Goal: Transaction & Acquisition: Purchase product/service

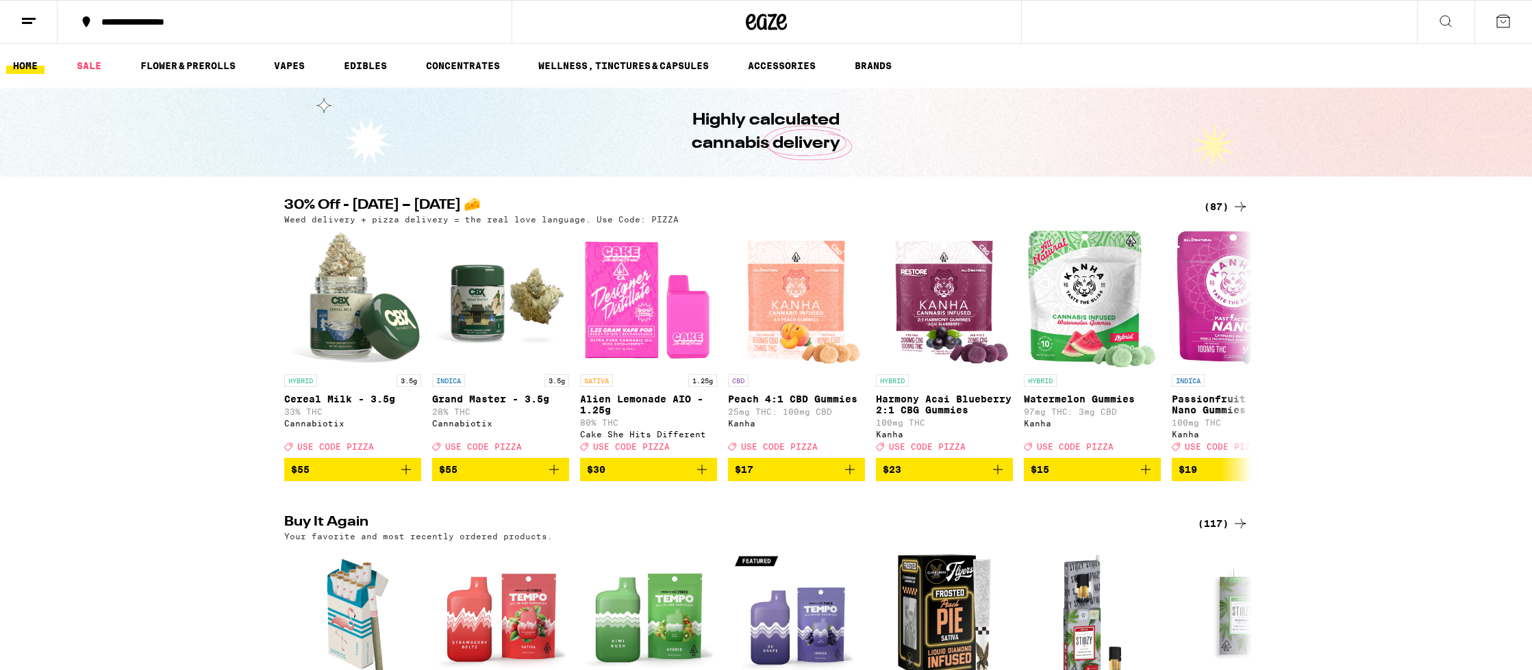
click at [1226, 199] on div "(87)" at bounding box center [1226, 207] width 45 height 16
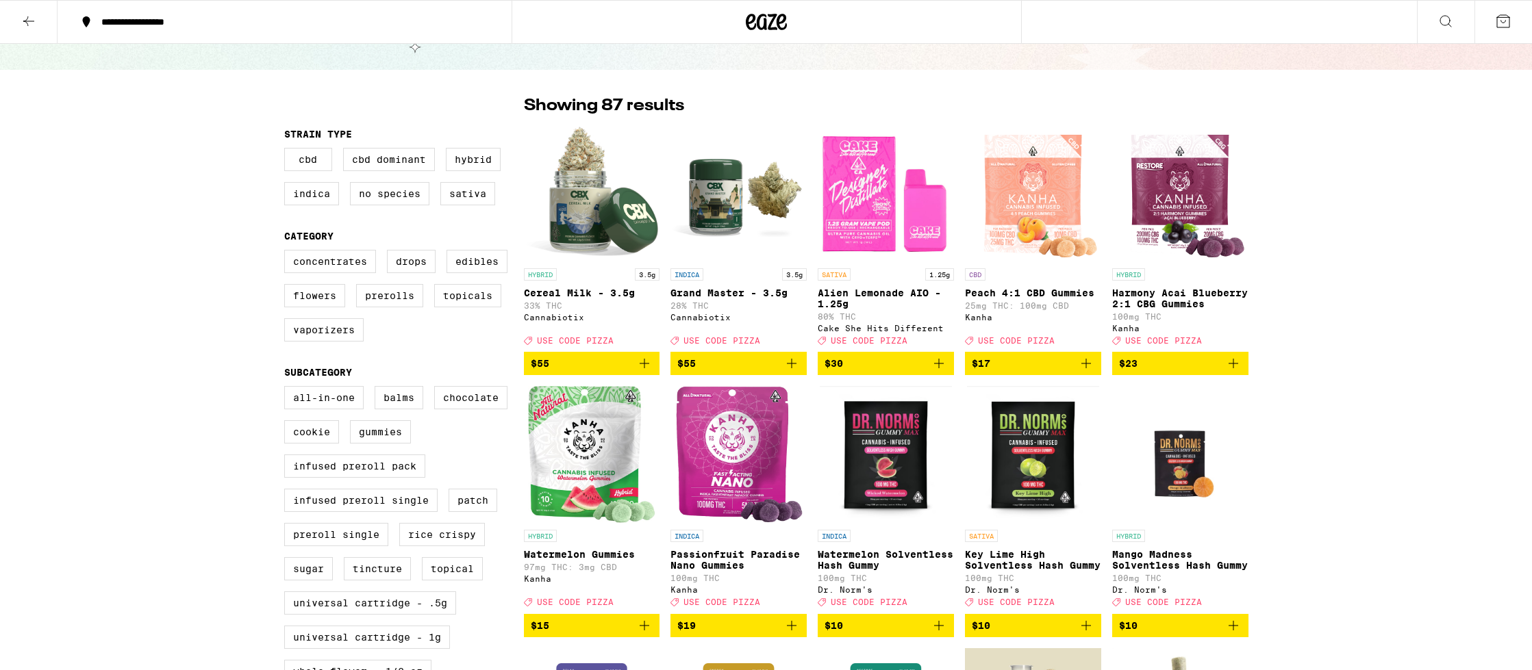
scroll to position [75, 0]
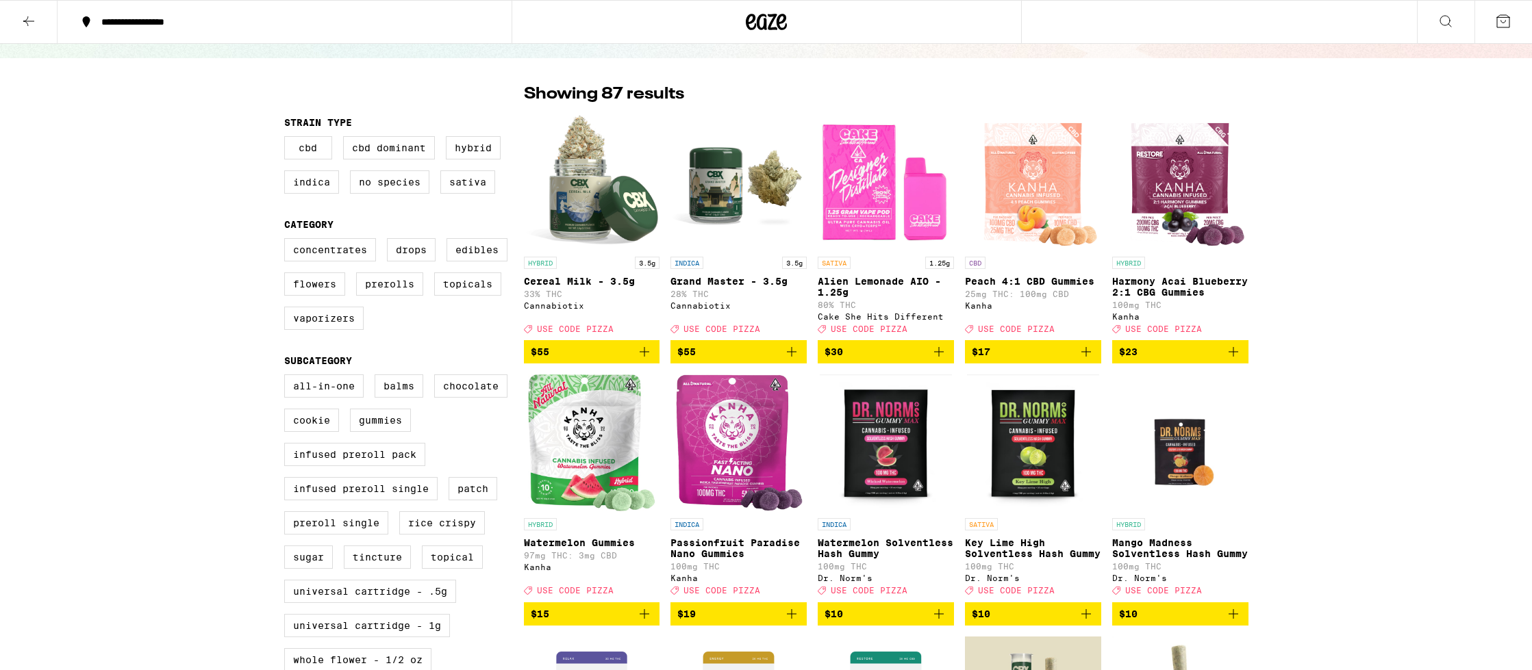
click at [923, 360] on span "$30" at bounding box center [886, 352] width 123 height 16
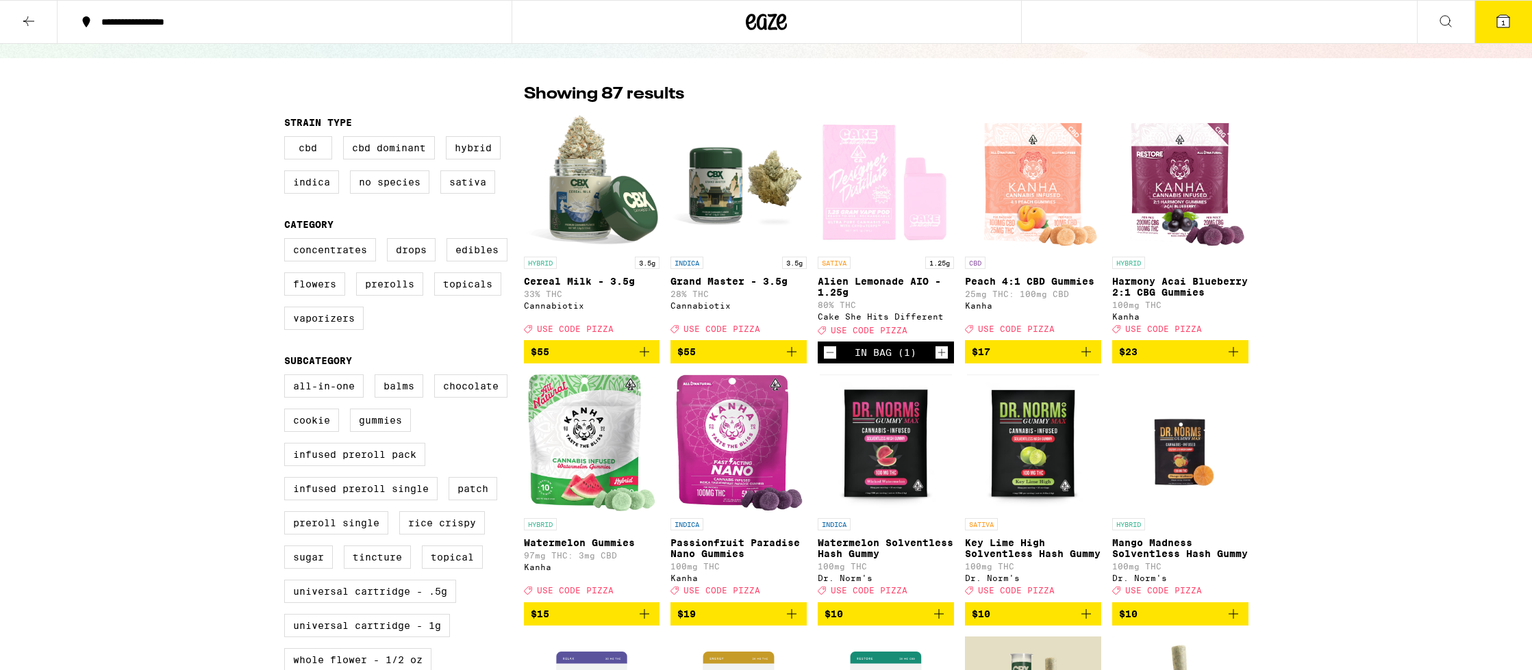
click at [832, 357] on icon "Decrement" at bounding box center [830, 352] width 12 height 16
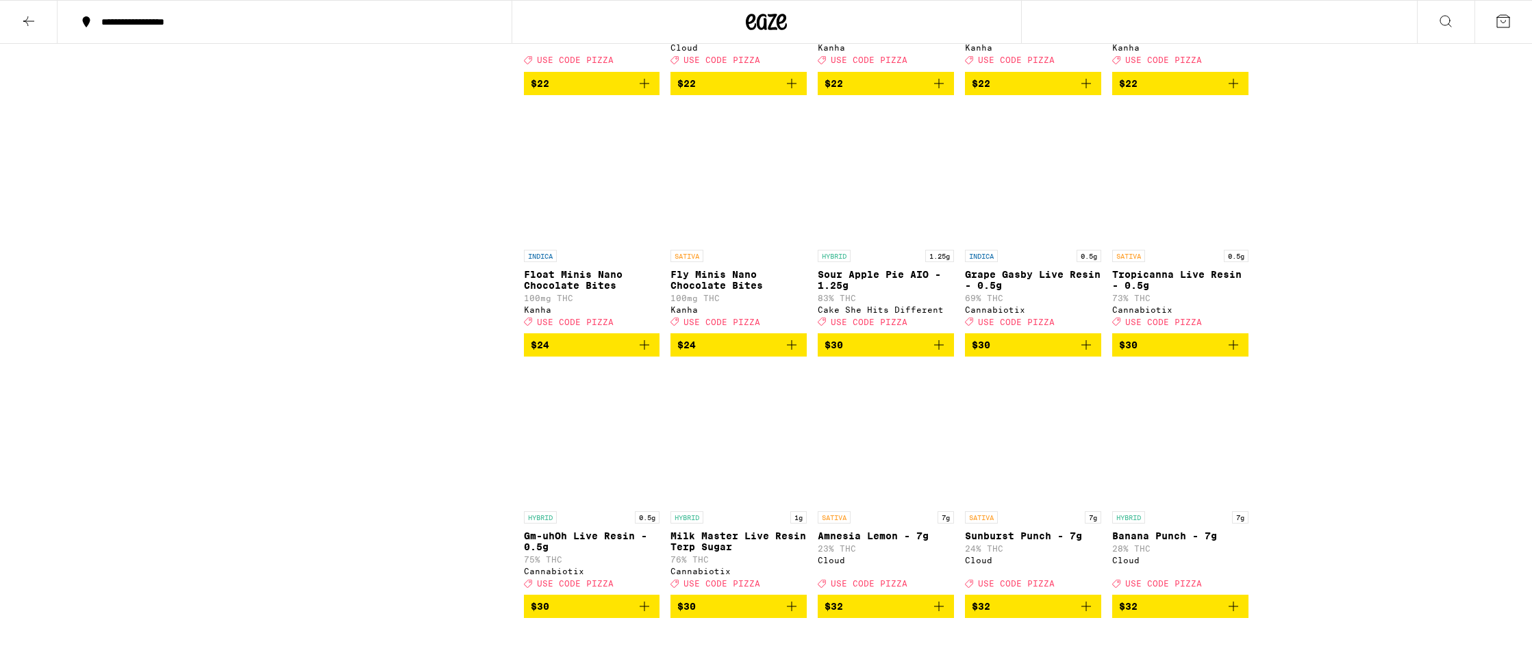
scroll to position [2675, 0]
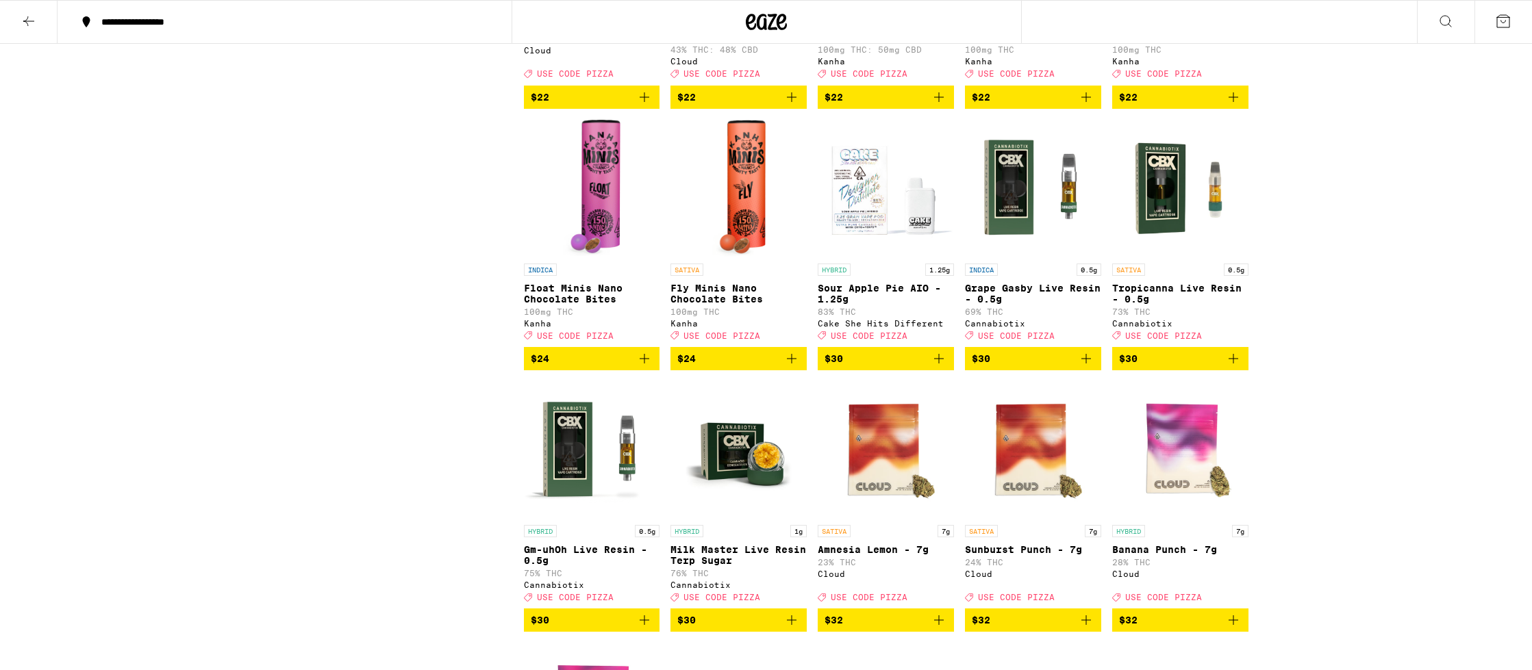
click at [936, 364] on icon "Add to bag" at bounding box center [939, 359] width 10 height 10
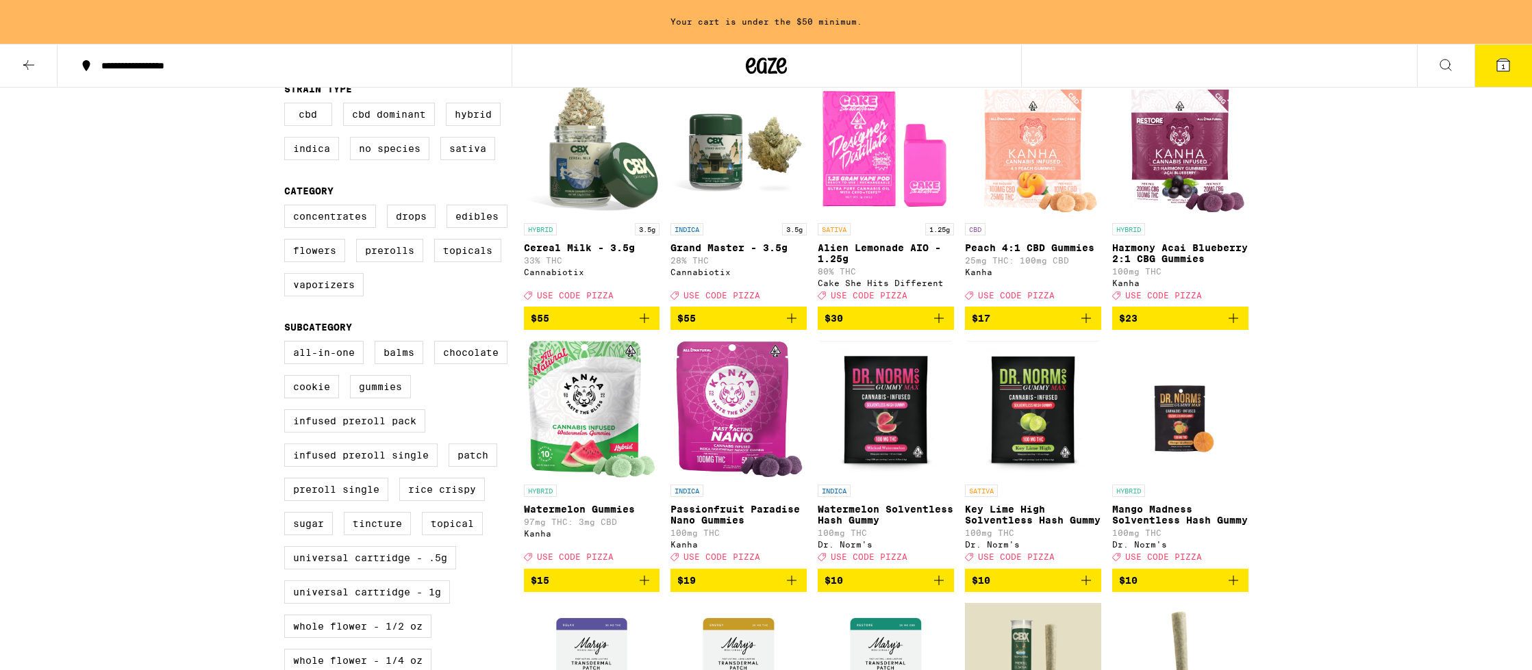
scroll to position [127, 0]
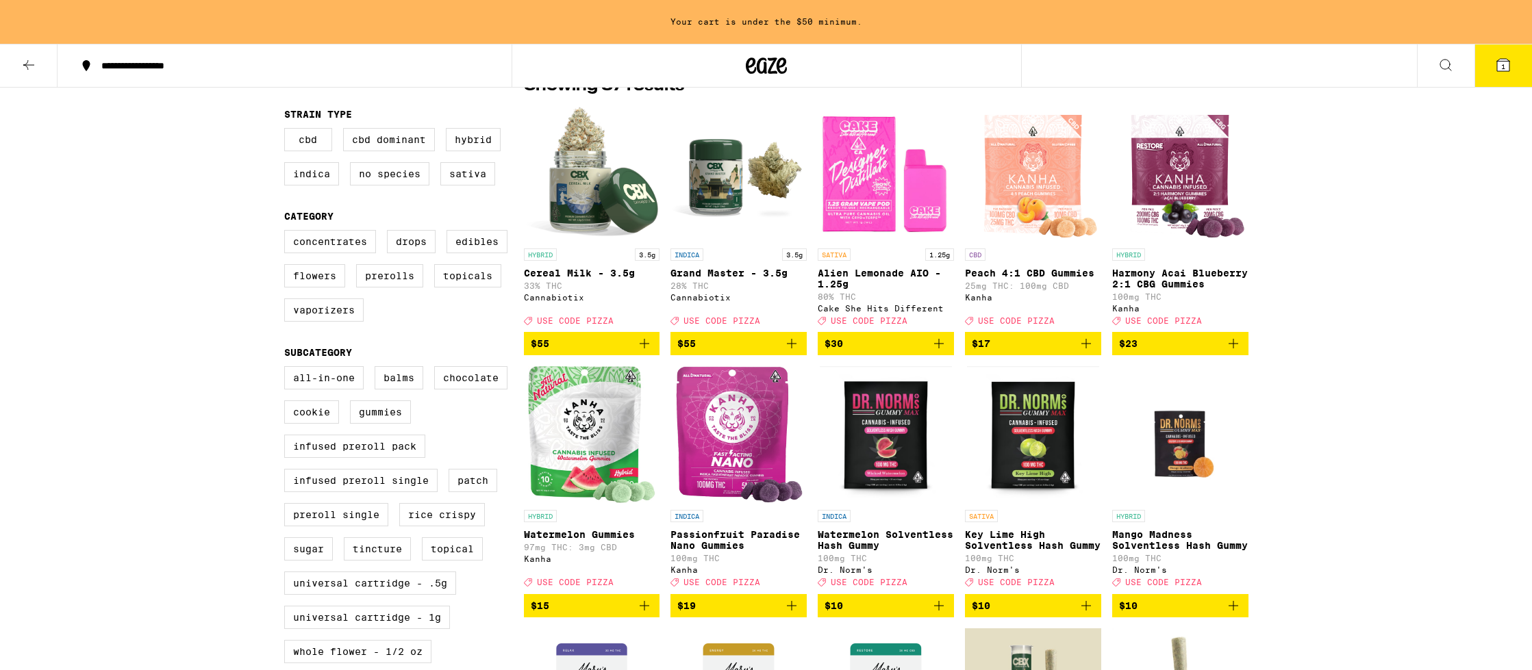
click at [942, 351] on icon "Add to bag" at bounding box center [939, 344] width 16 height 16
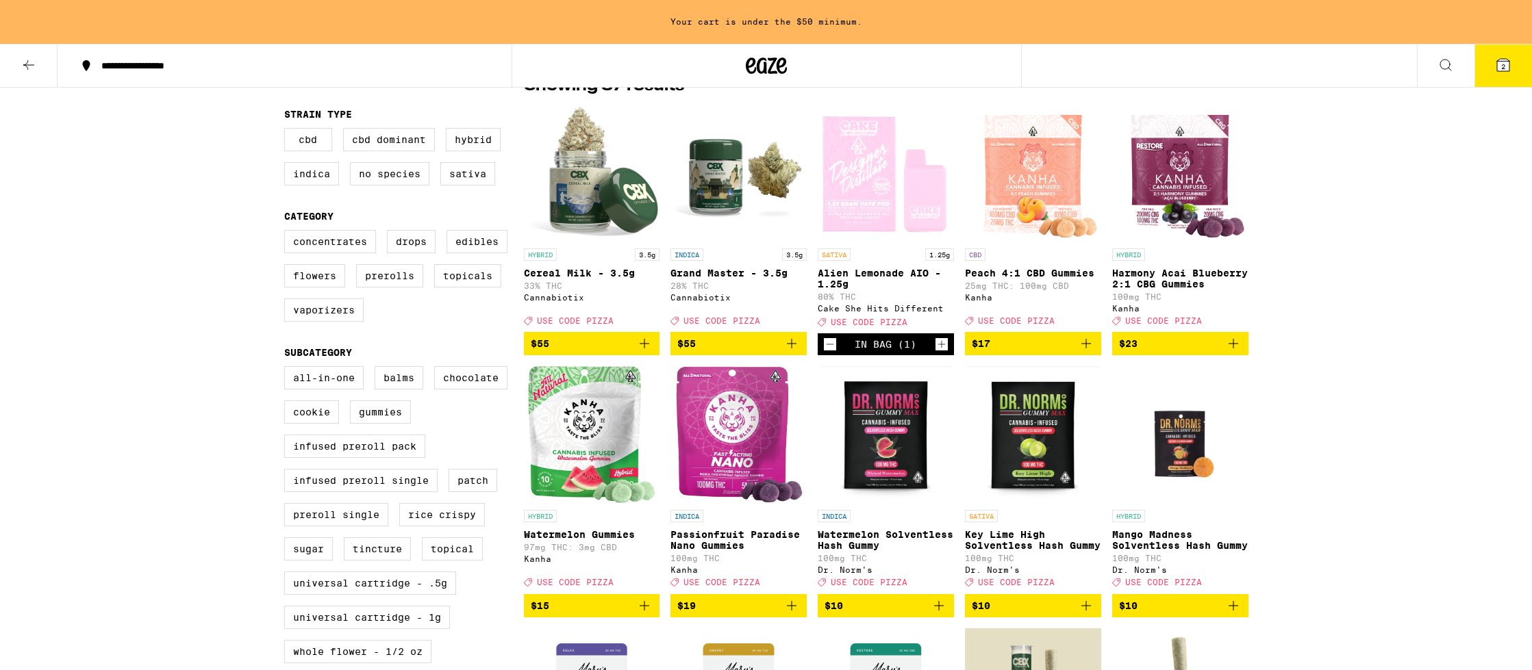
scroll to position [83, 0]
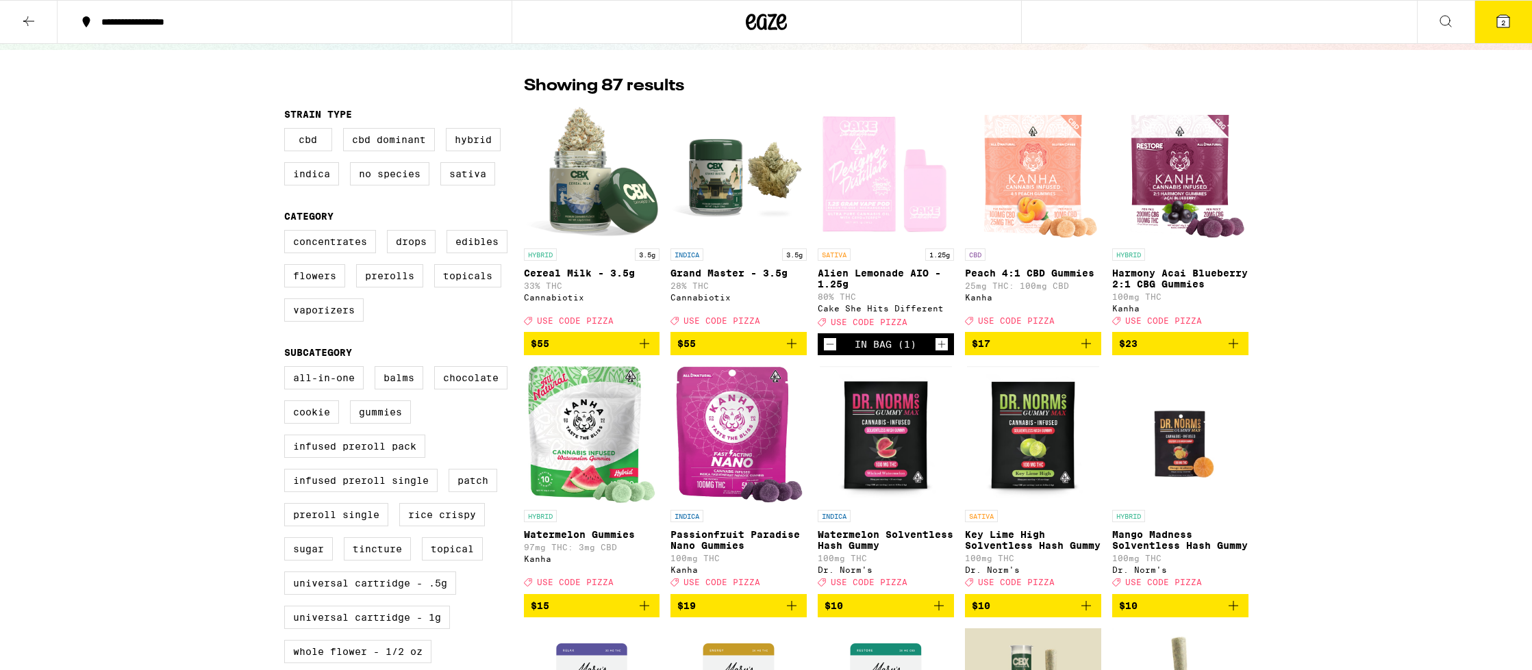
click at [635, 350] on span "$55" at bounding box center [592, 344] width 123 height 16
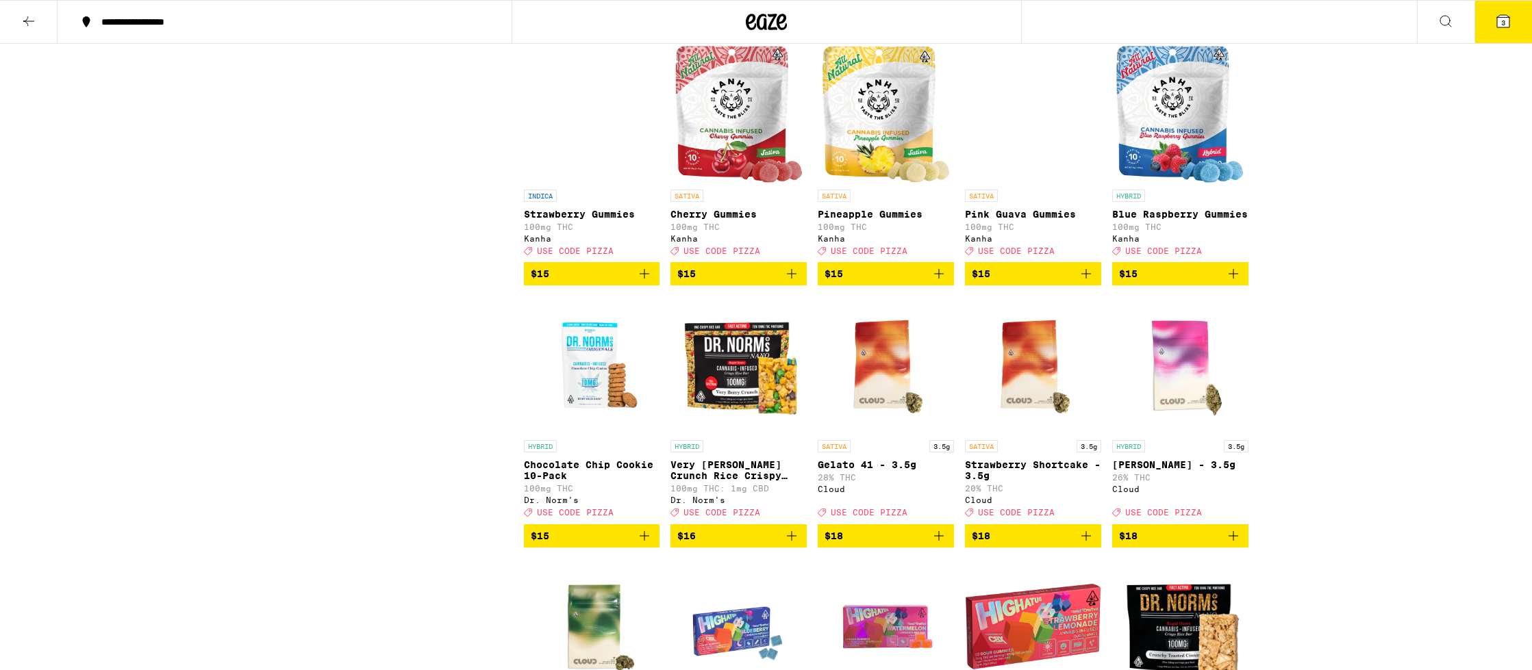
scroll to position [1190, 0]
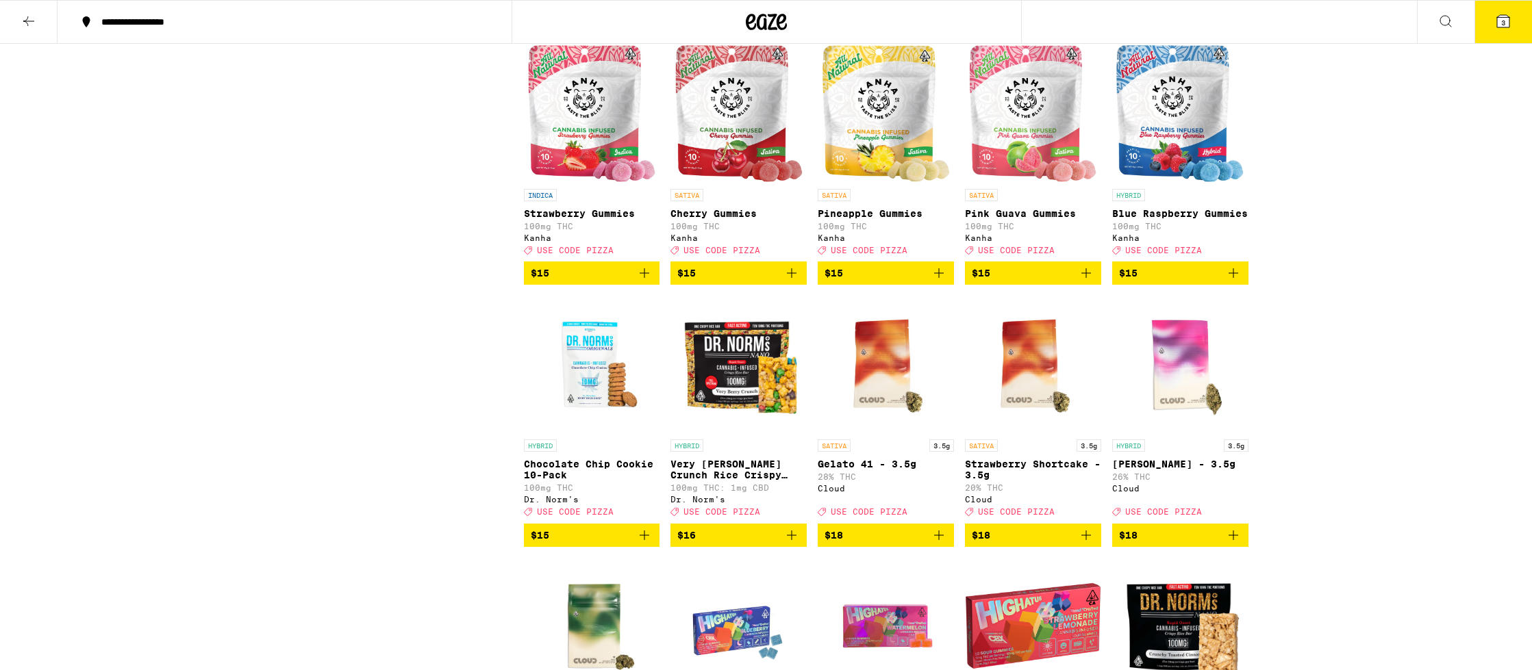
click at [1086, 281] on icon "Add to bag" at bounding box center [1086, 273] width 16 height 16
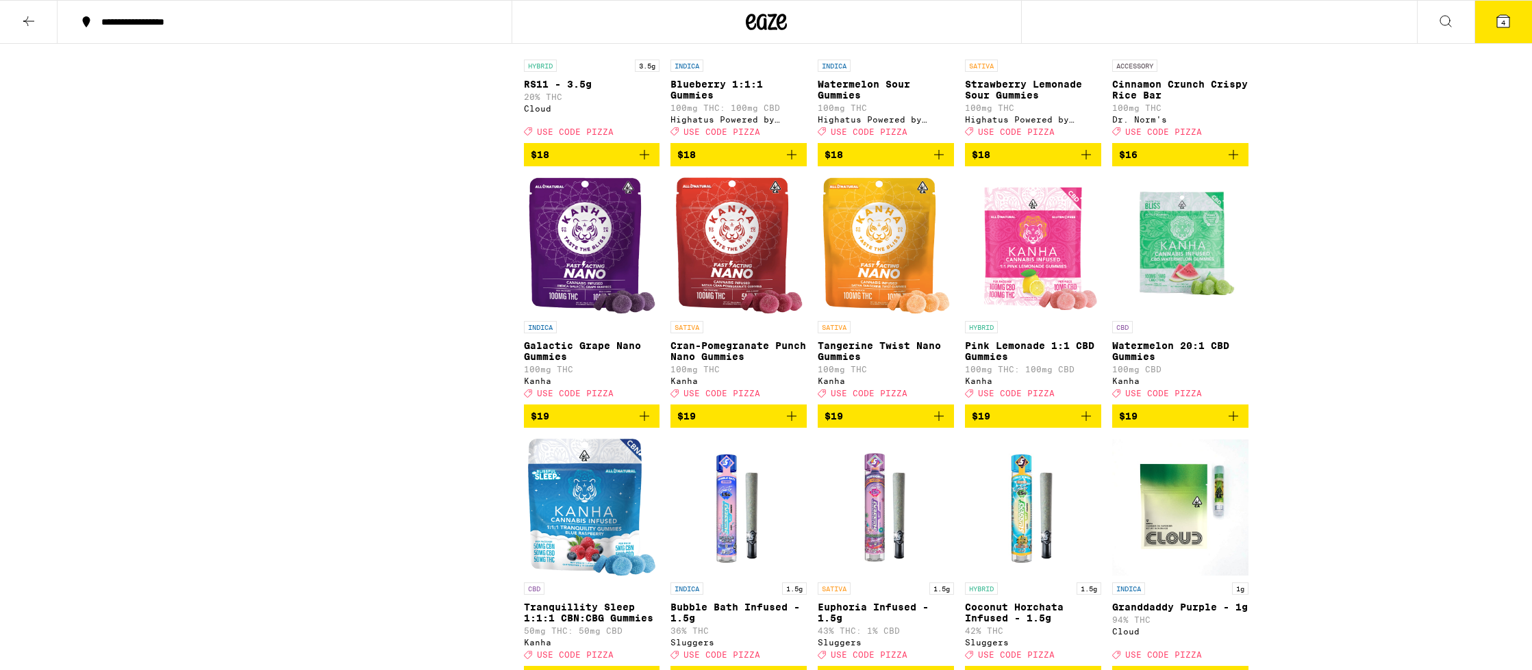
scroll to position [1841, 0]
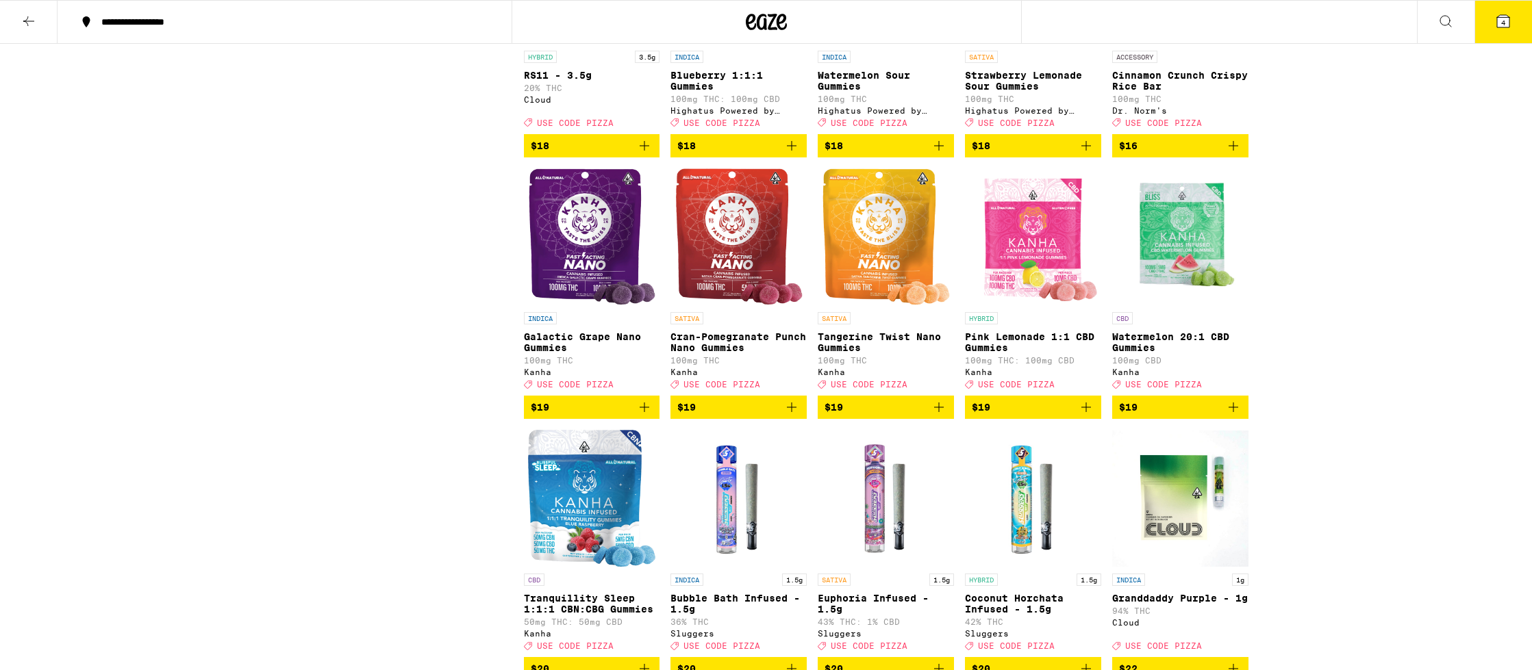
click at [785, 416] on icon "Add to bag" at bounding box center [791, 407] width 16 height 16
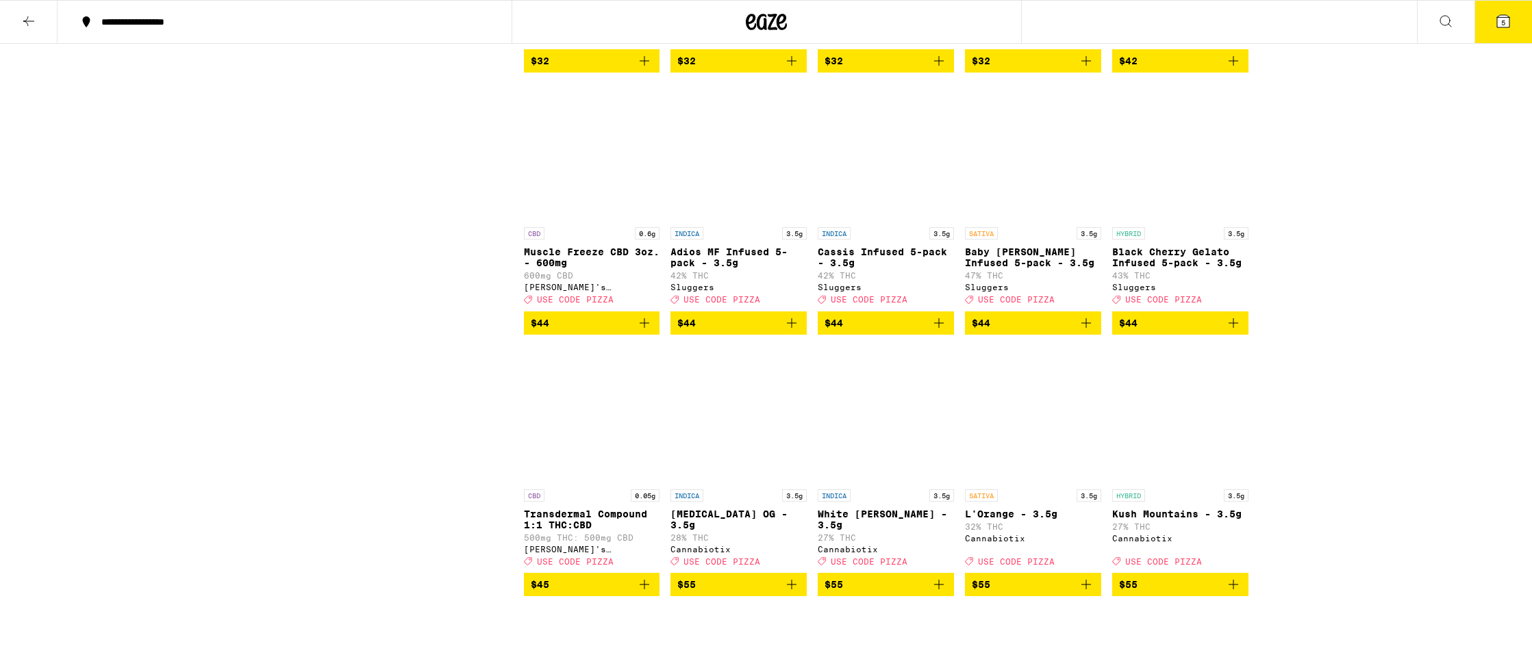
scroll to position [3497, 0]
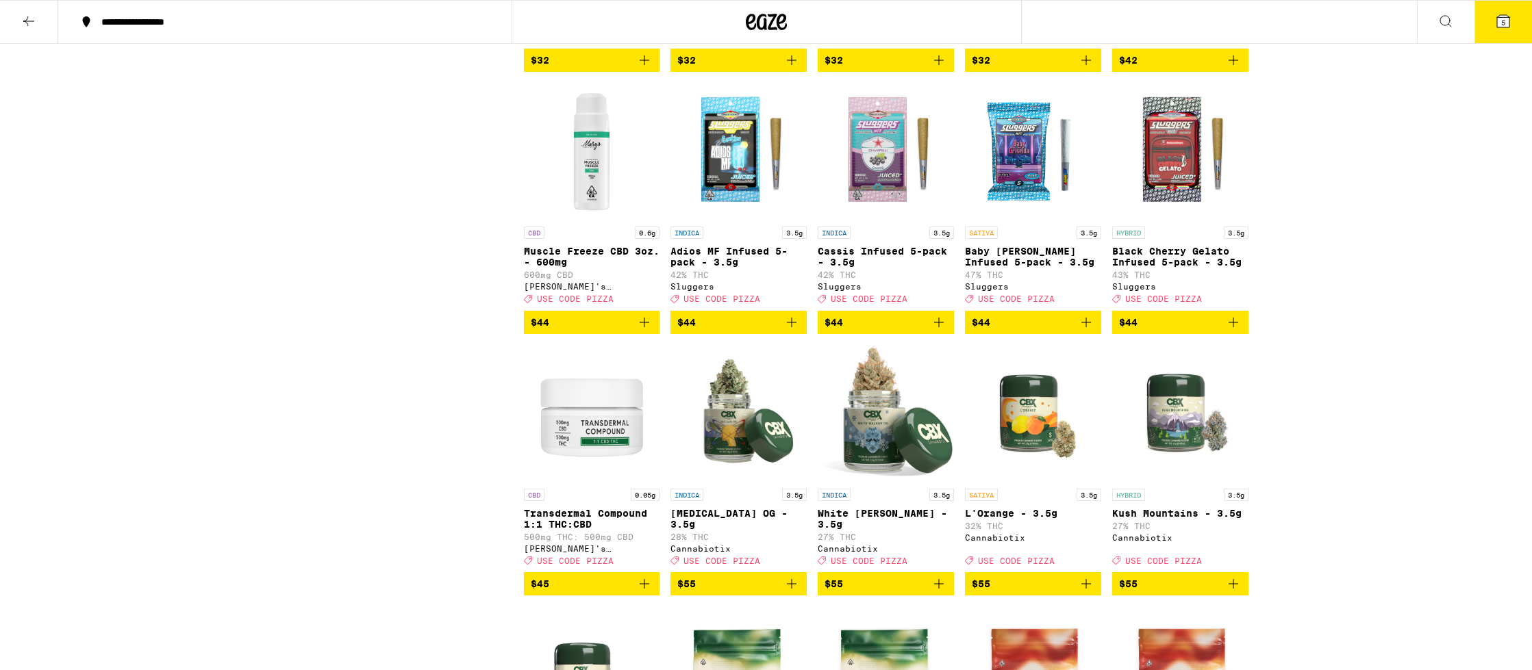
click at [1240, 331] on icon "Add to bag" at bounding box center [1233, 322] width 16 height 16
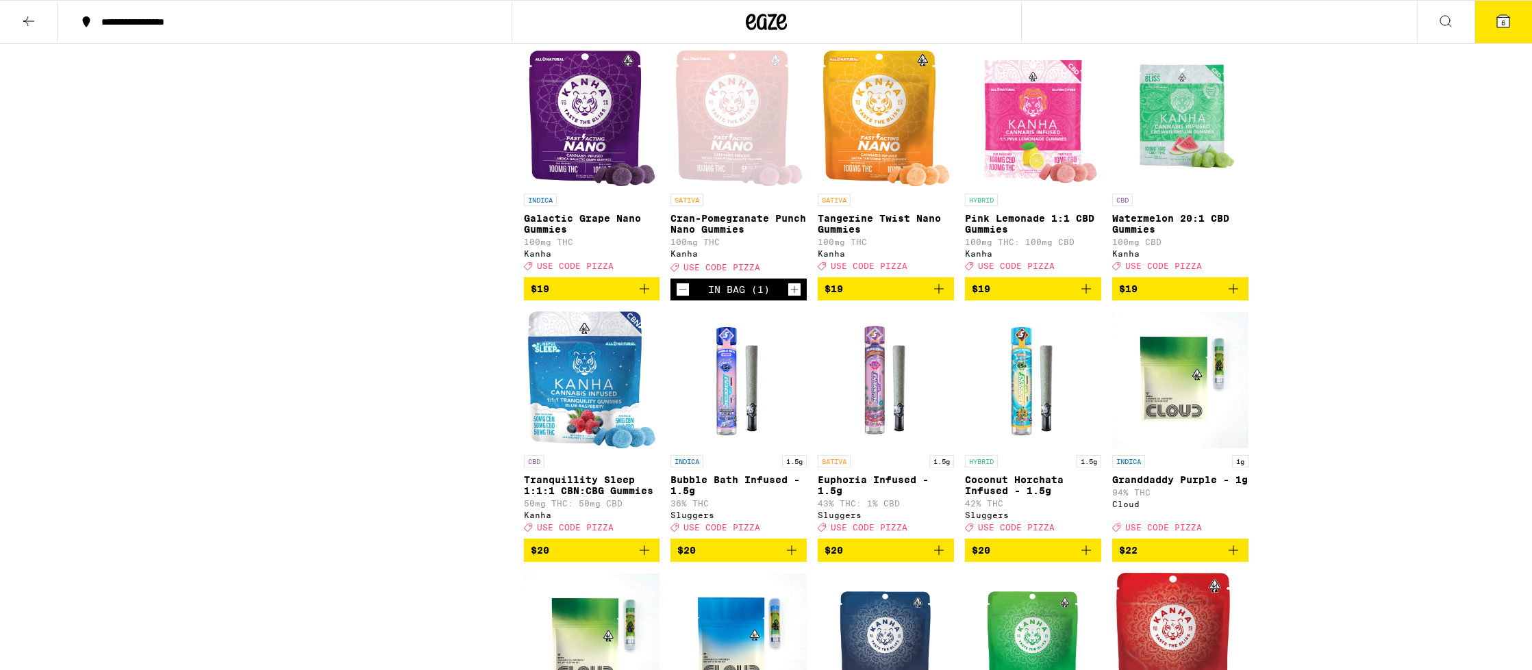
scroll to position [1869, 0]
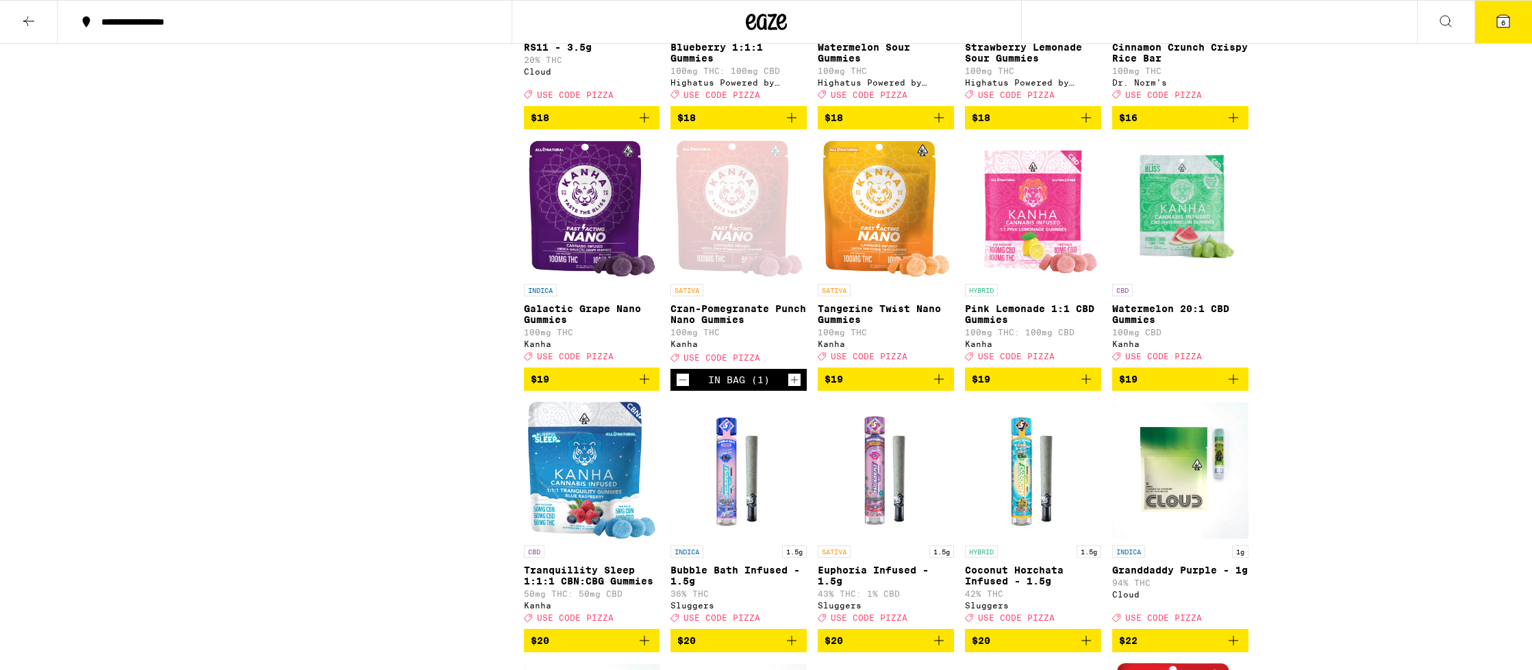
click at [1491, 29] on button "6" at bounding box center [1503, 22] width 58 height 42
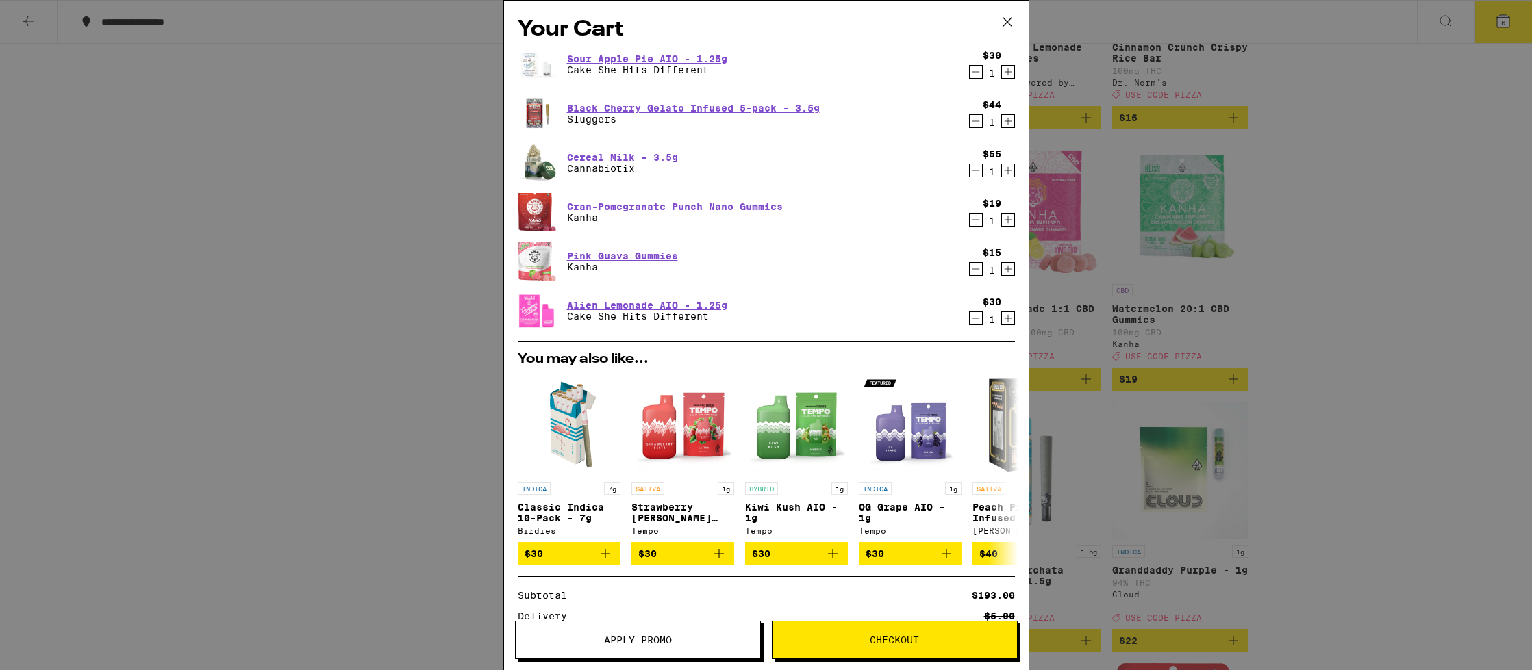
click at [976, 221] on icon "Decrement" at bounding box center [976, 220] width 12 height 16
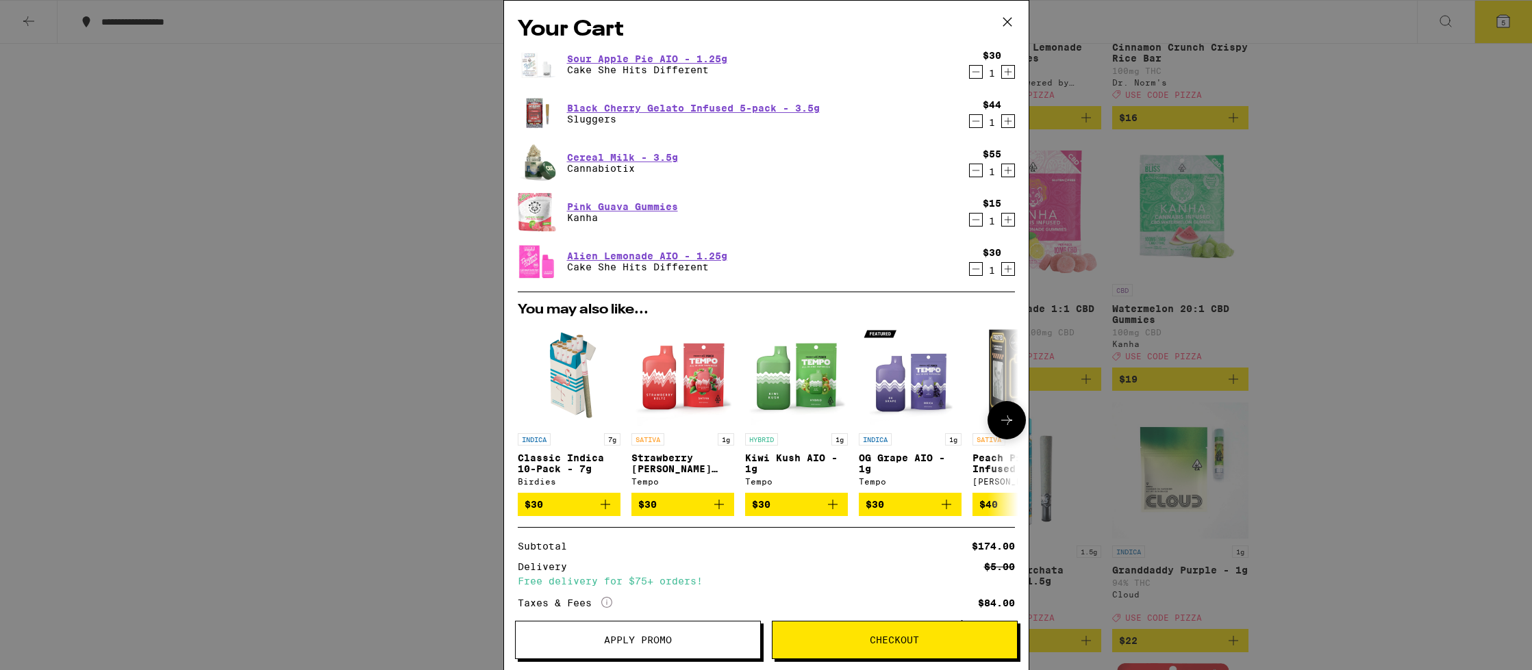
scroll to position [95, 0]
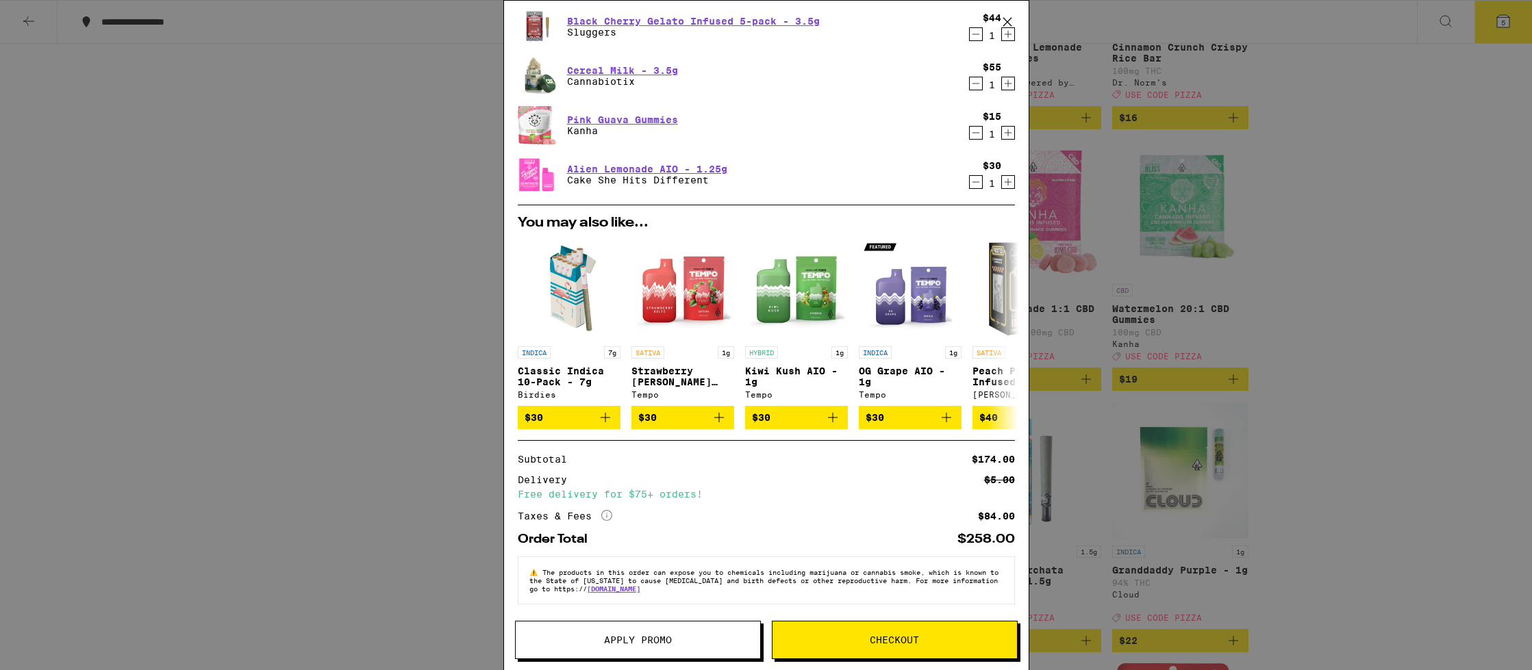
click at [724, 635] on button "Apply Promo" at bounding box center [638, 640] width 246 height 38
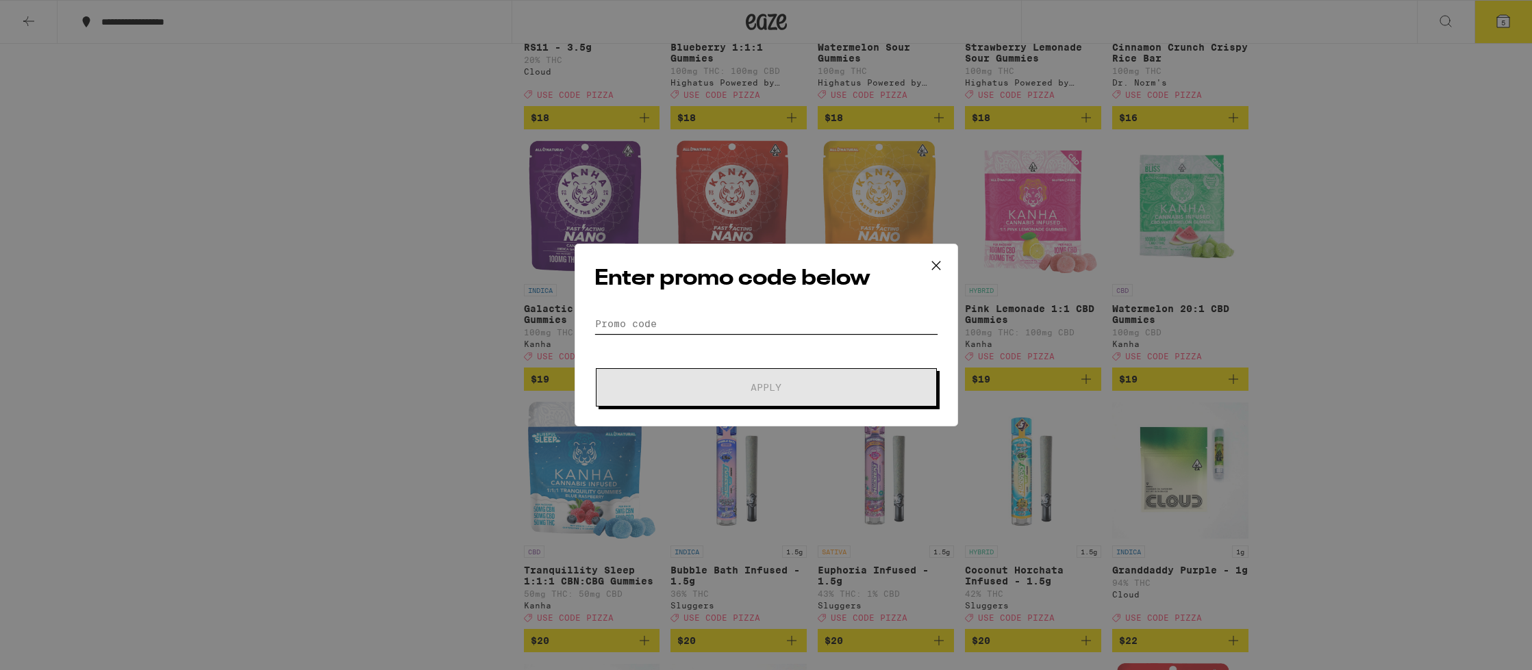
click at [723, 331] on input "Promo Code" at bounding box center [766, 324] width 344 height 21
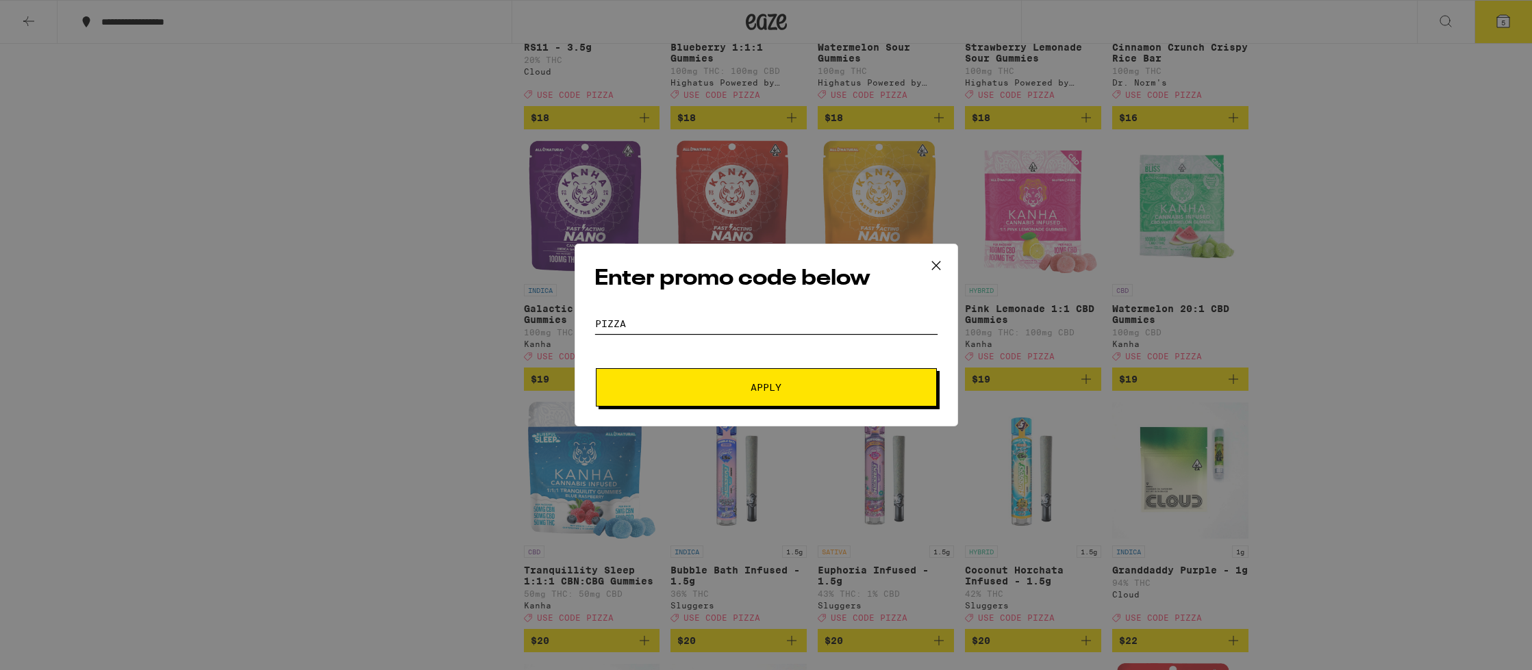
type input "PIZZA"
click at [744, 395] on button "Apply" at bounding box center [766, 387] width 341 height 38
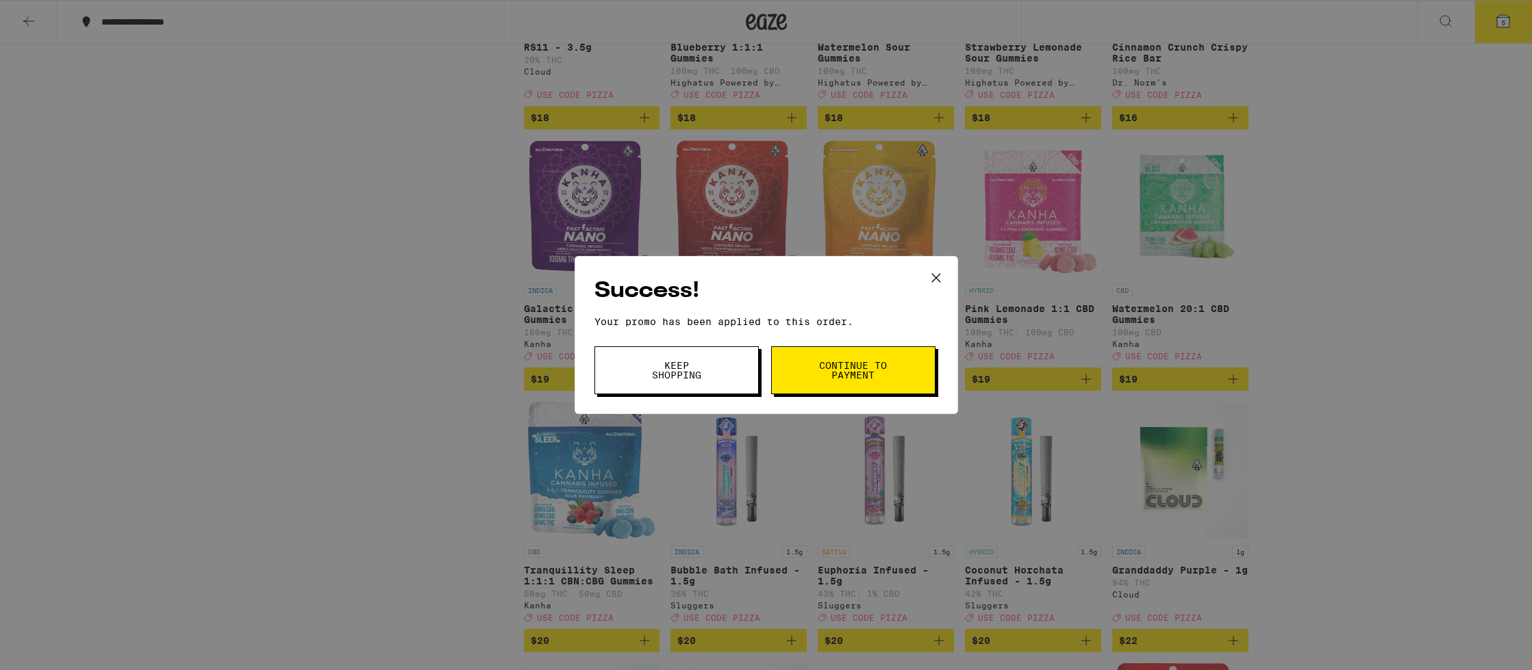
click at [946, 277] on button at bounding box center [936, 279] width 42 height 44
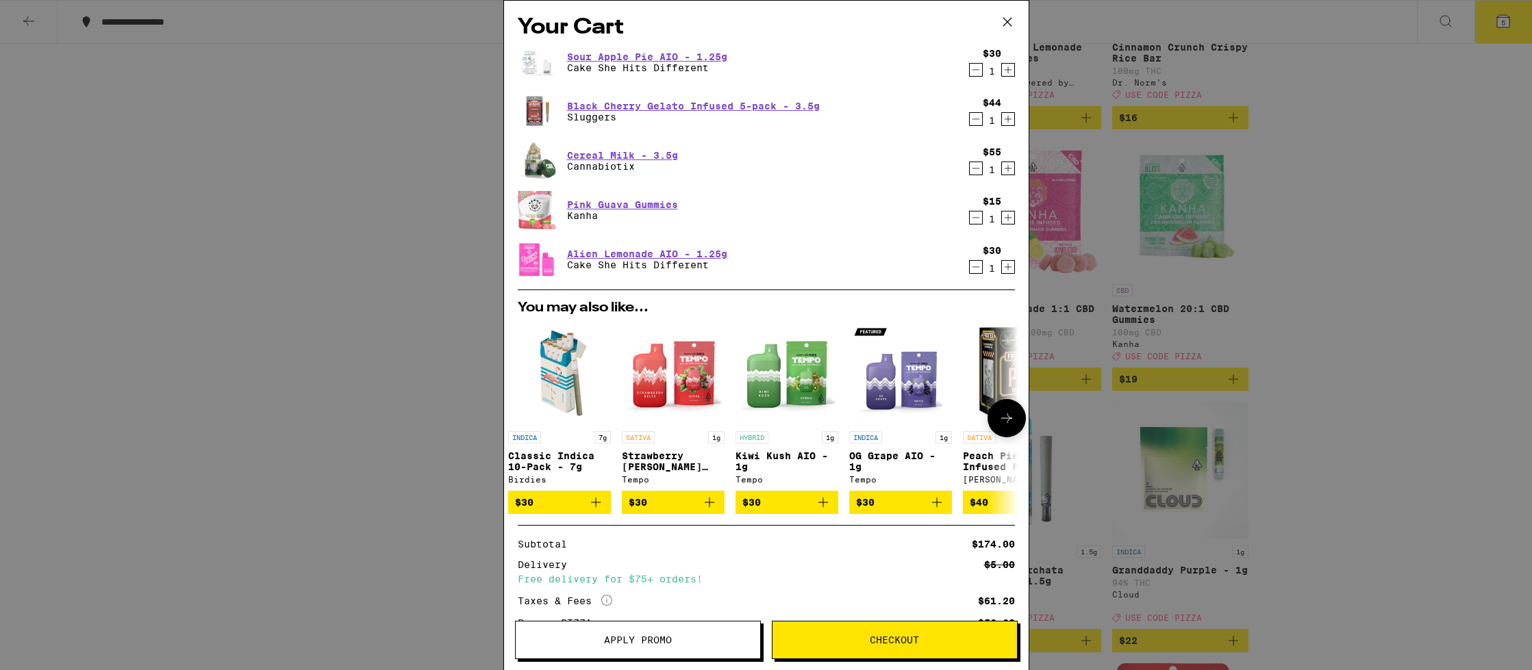
scroll to position [3, 0]
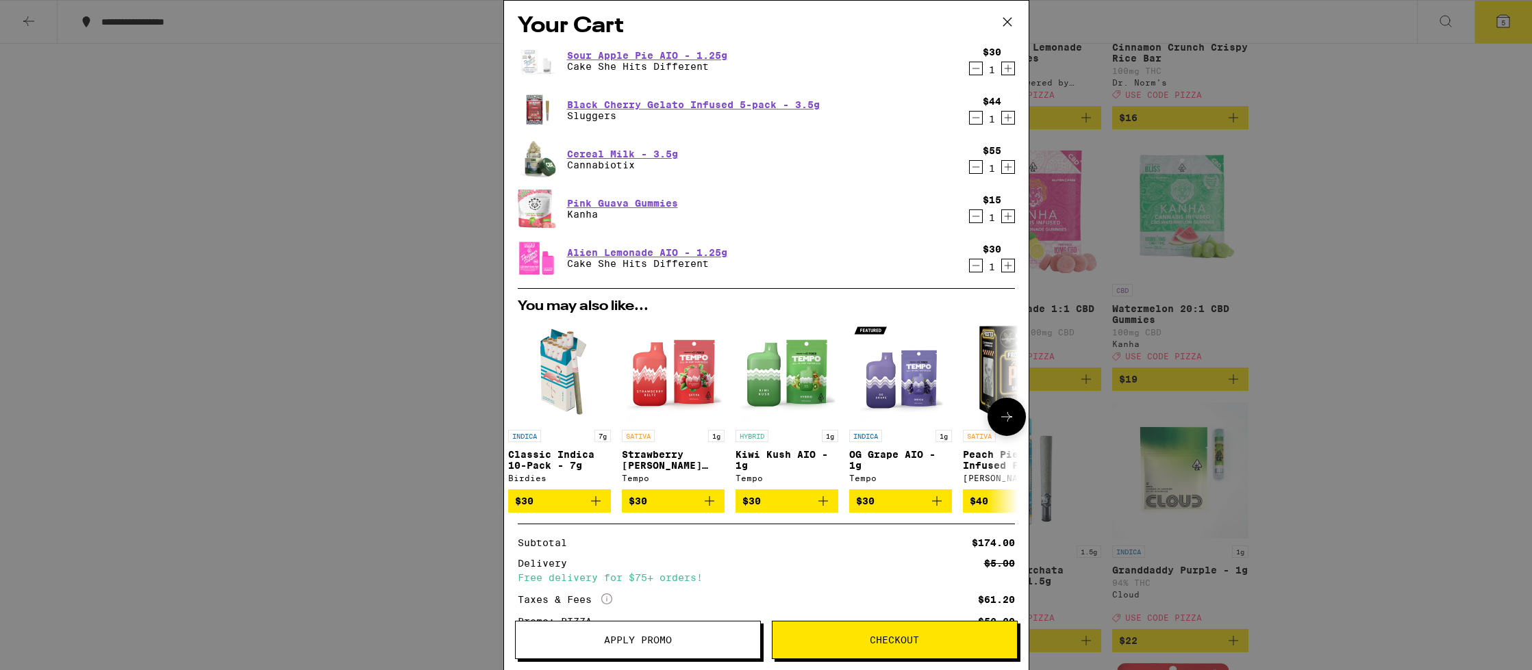
click at [996, 421] on button at bounding box center [1007, 417] width 38 height 38
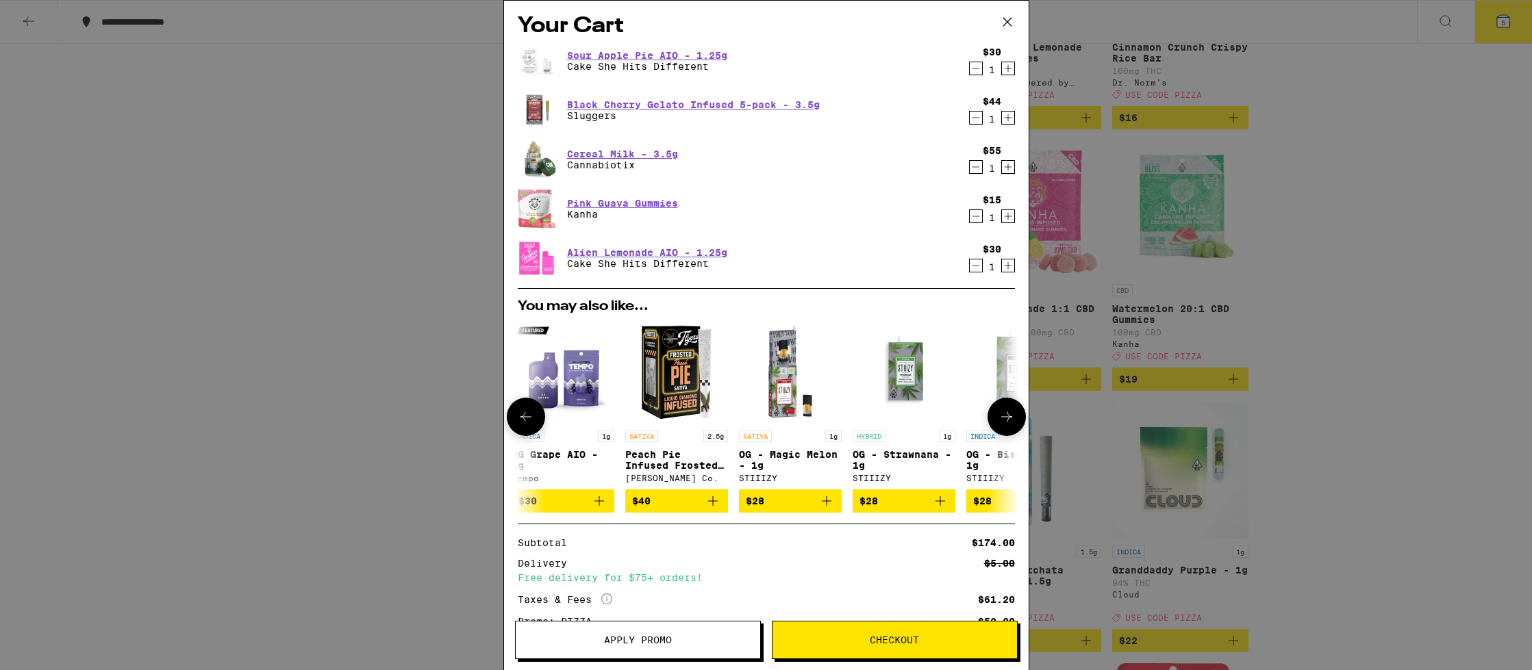
scroll to position [0, 357]
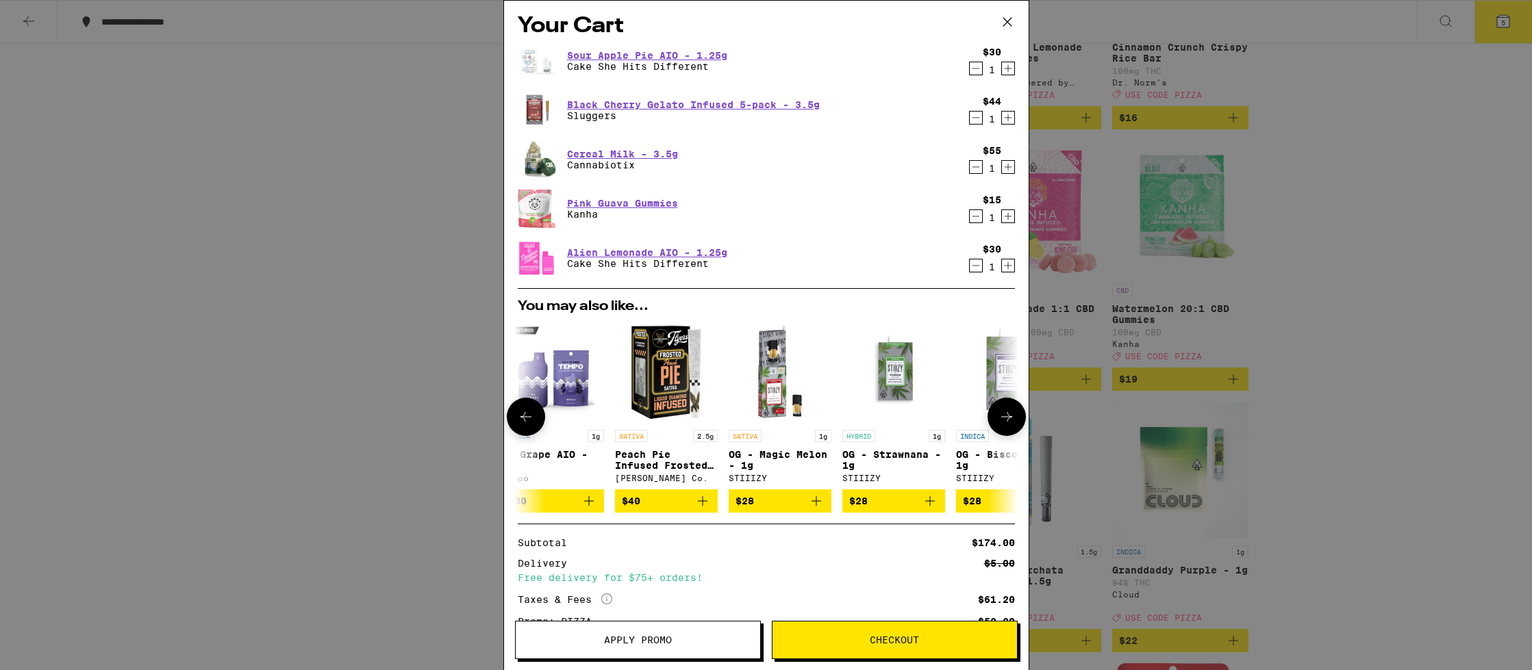
click at [996, 421] on button at bounding box center [1007, 417] width 38 height 38
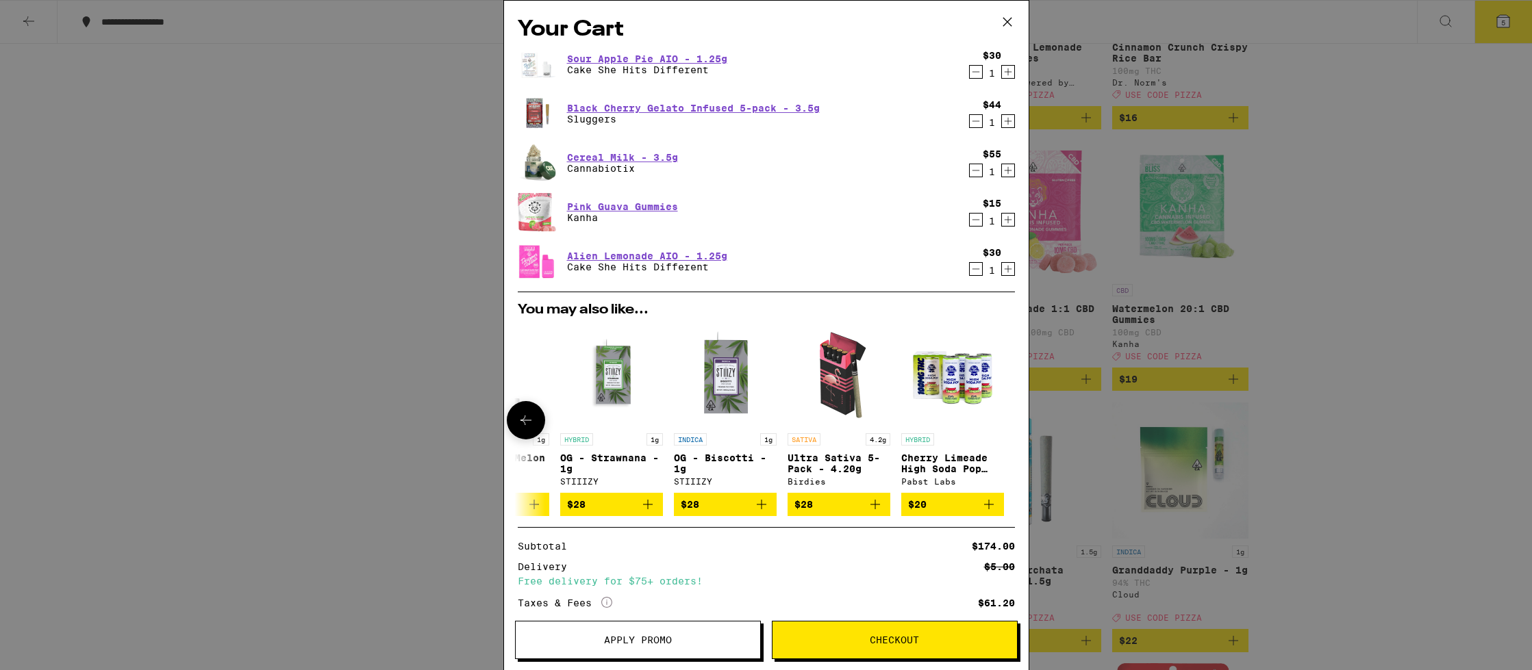
scroll to position [116, 0]
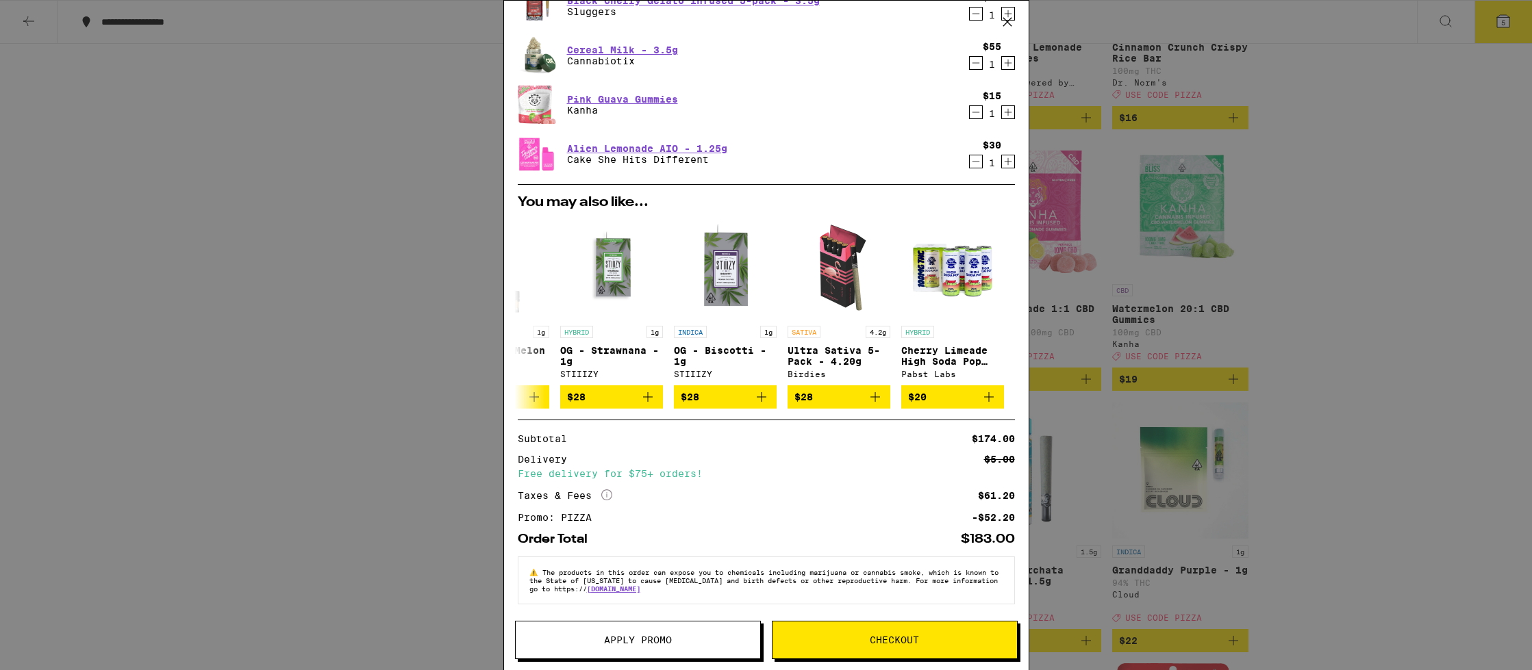
click at [971, 634] on button "Checkout" at bounding box center [895, 640] width 246 height 38
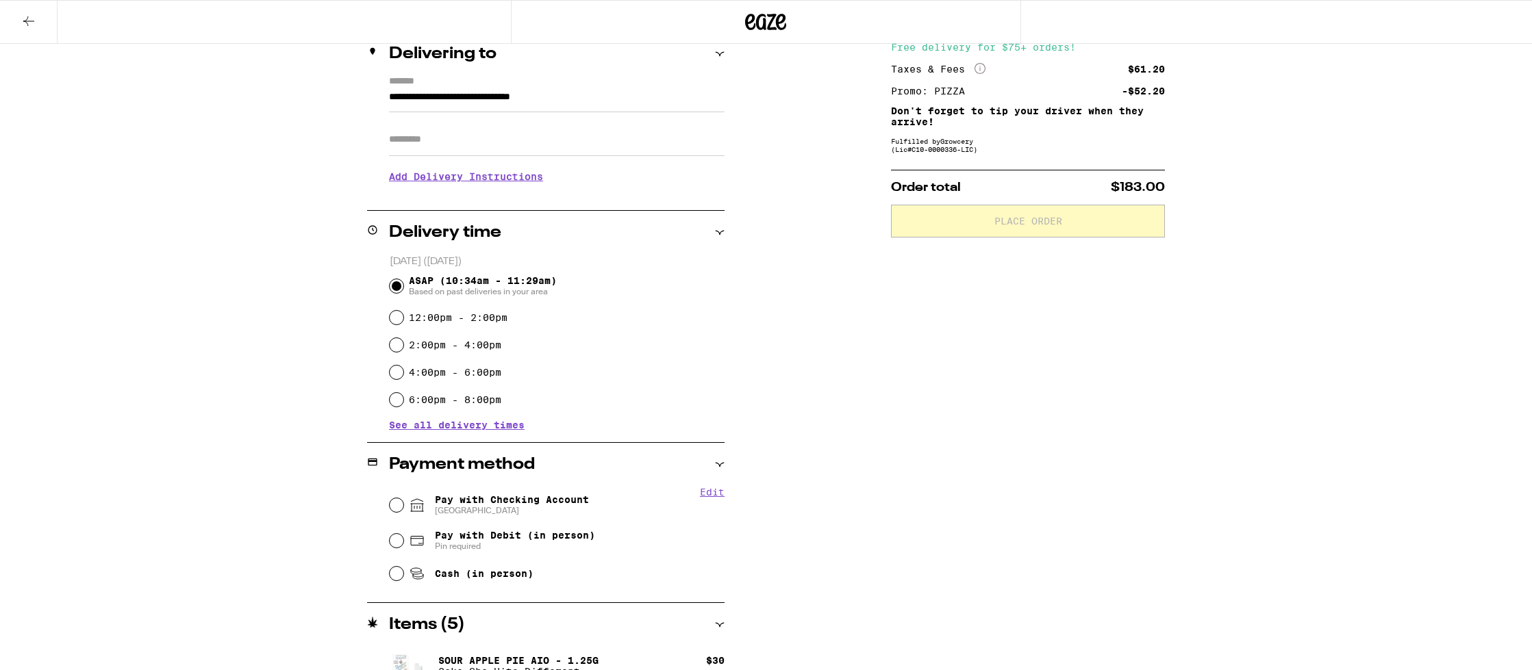
scroll to position [175, 0]
click at [581, 502] on span "Pay with Checking Account CHASE COLLEGE" at bounding box center [512, 503] width 154 height 22
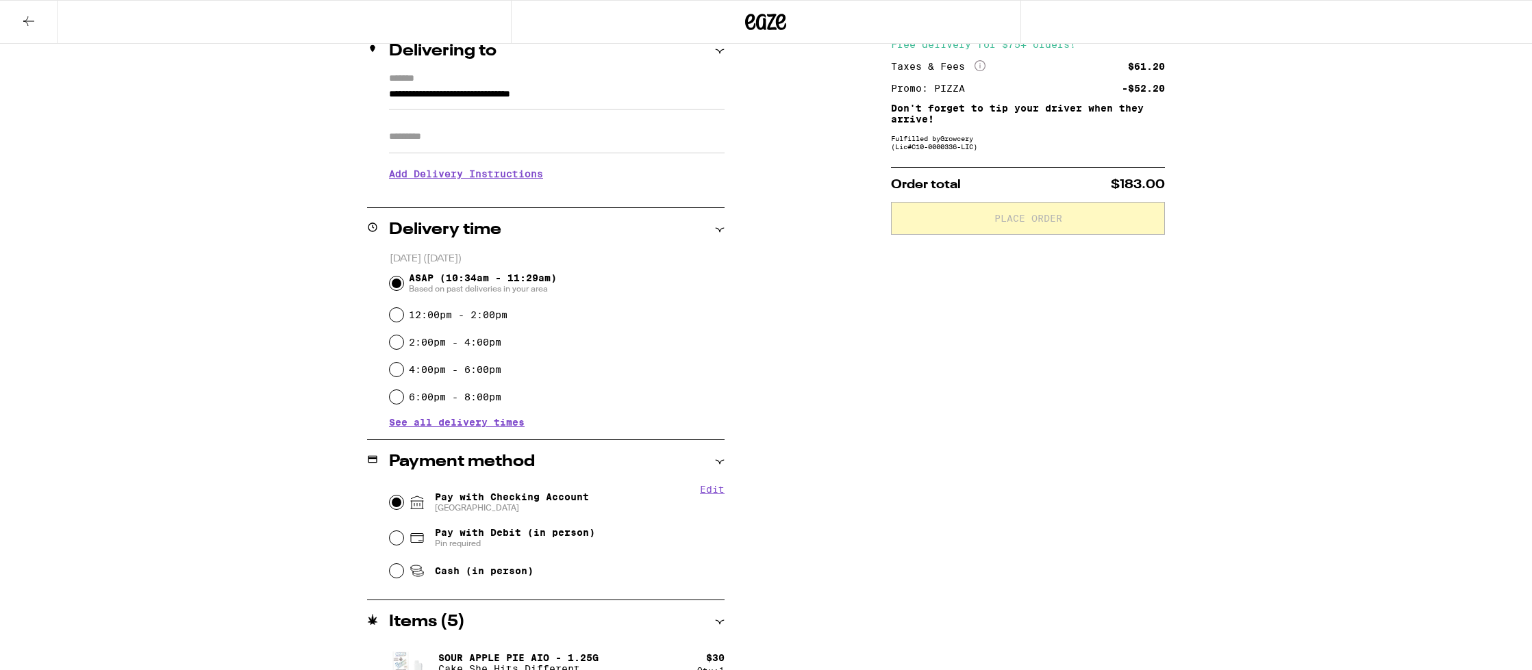
click at [403, 502] on input "Pay with Checking Account CHASE COLLEGE" at bounding box center [397, 503] width 14 height 14
radio input "true"
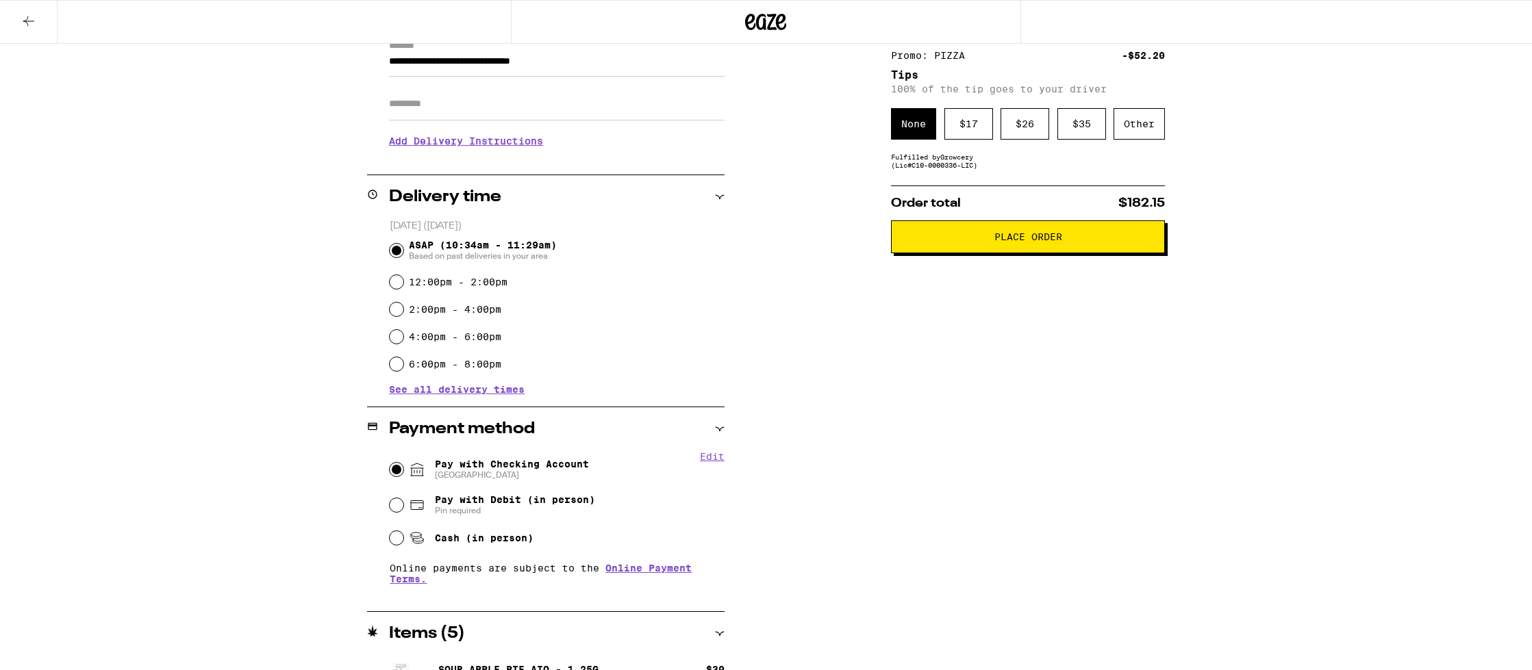
scroll to position [0, 0]
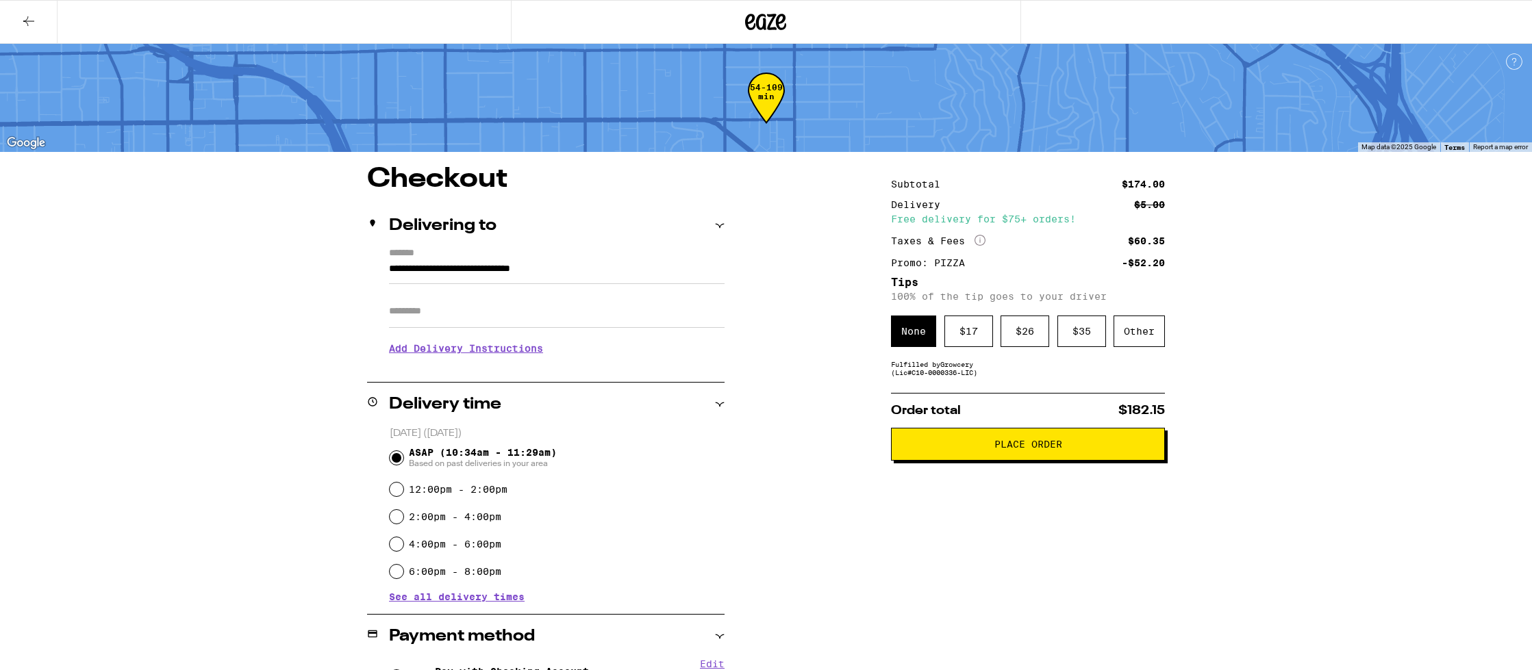
click at [963, 443] on button "Place Order" at bounding box center [1028, 444] width 274 height 33
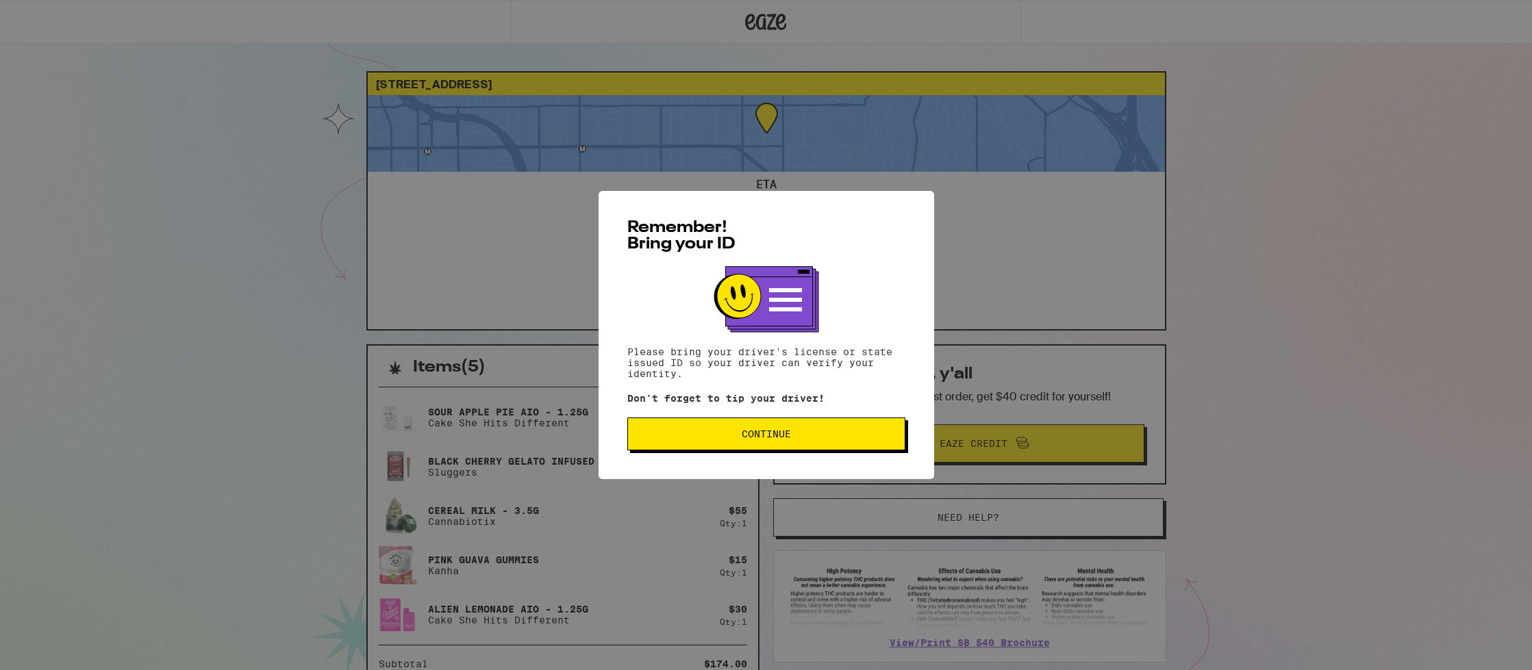
click at [764, 434] on span "Continue" at bounding box center [766, 434] width 49 height 10
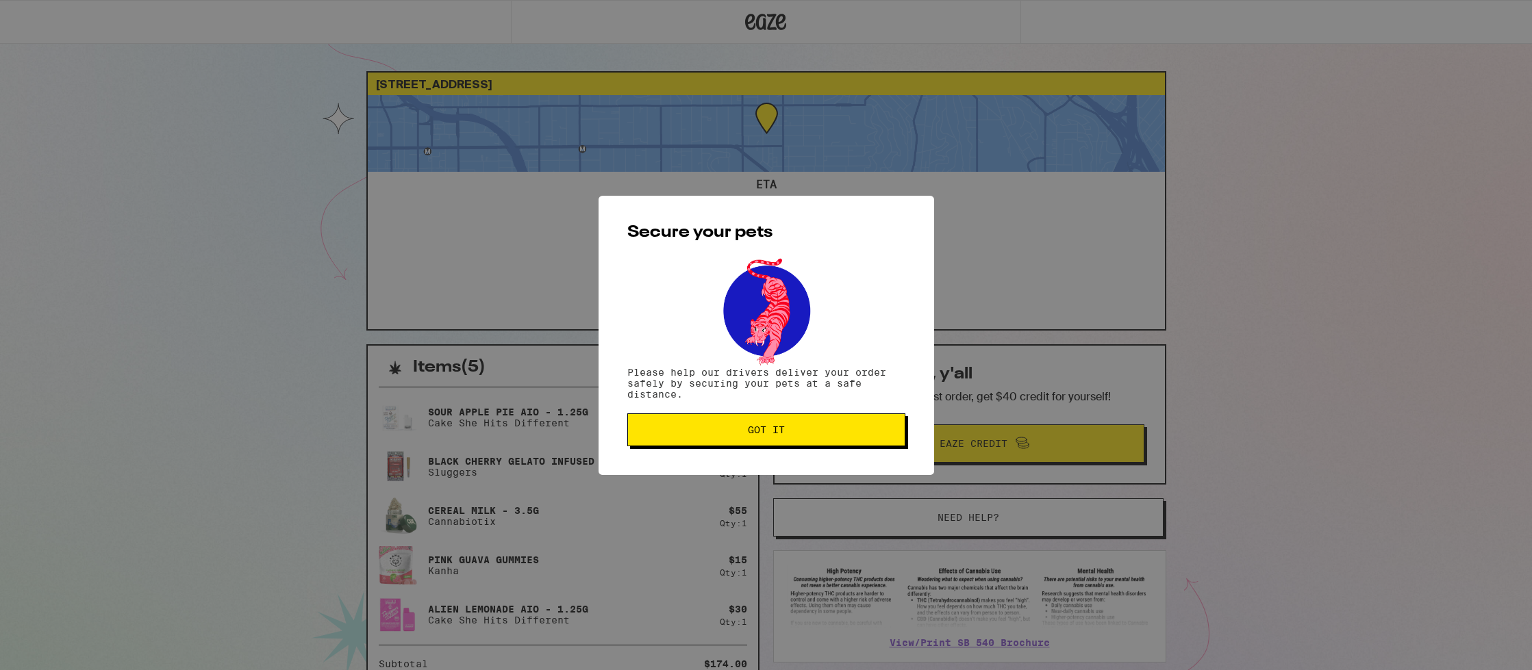
click at [762, 430] on span "Got it" at bounding box center [766, 430] width 37 height 10
